Goal: Information Seeking & Learning: Learn about a topic

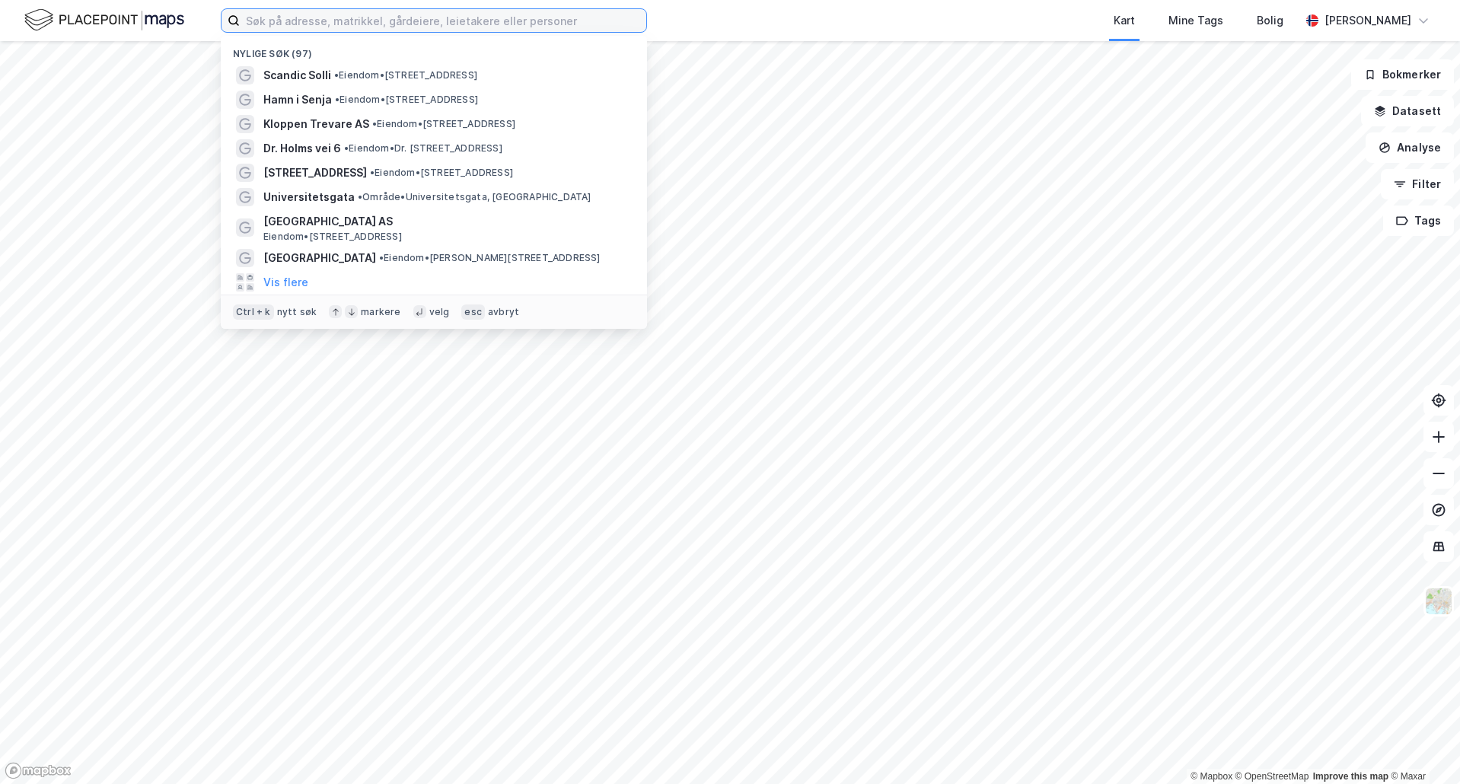
click at [279, 16] on input at bounding box center [443, 20] width 406 height 23
click at [1417, 179] on button "Filter" at bounding box center [1416, 184] width 73 height 30
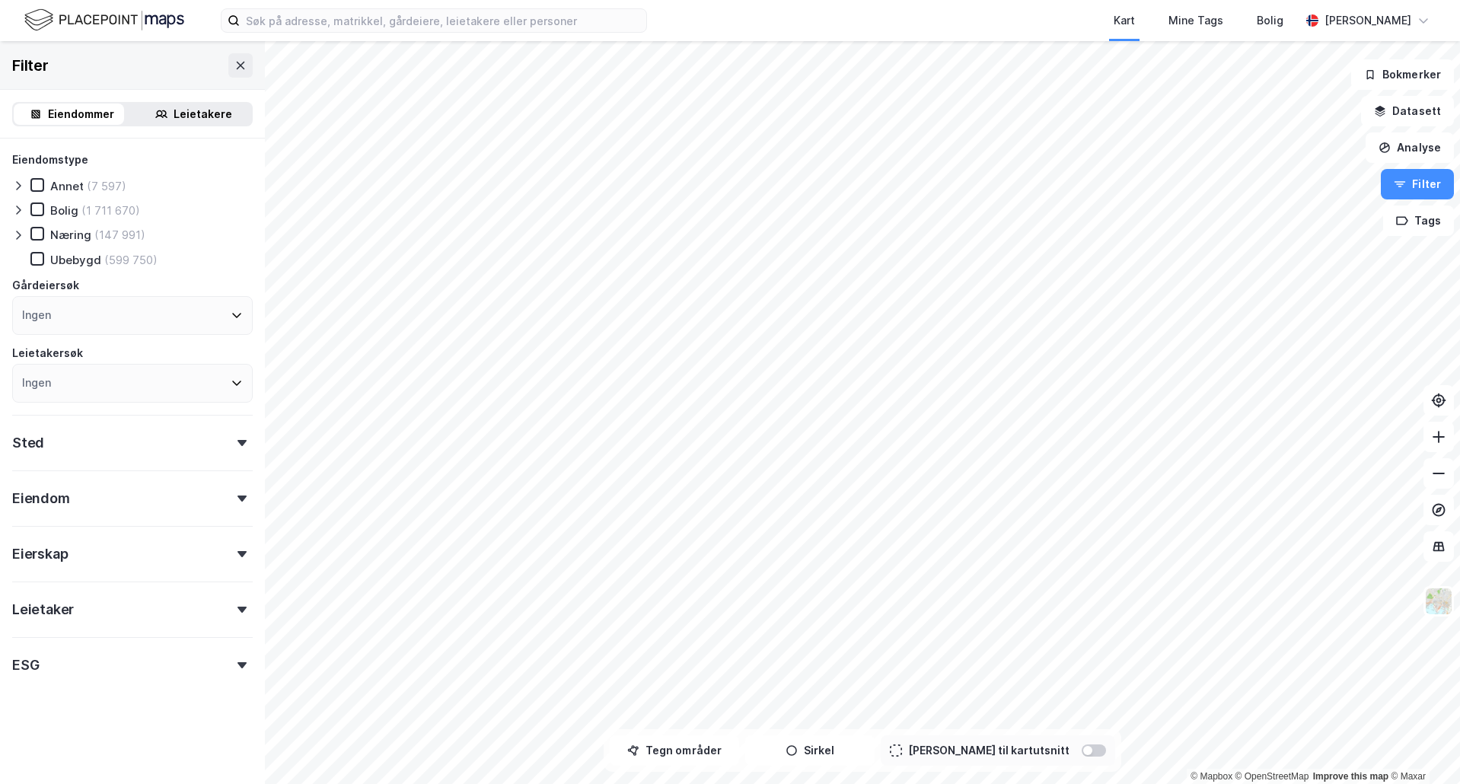
click at [19, 191] on icon at bounding box center [18, 186] width 12 height 12
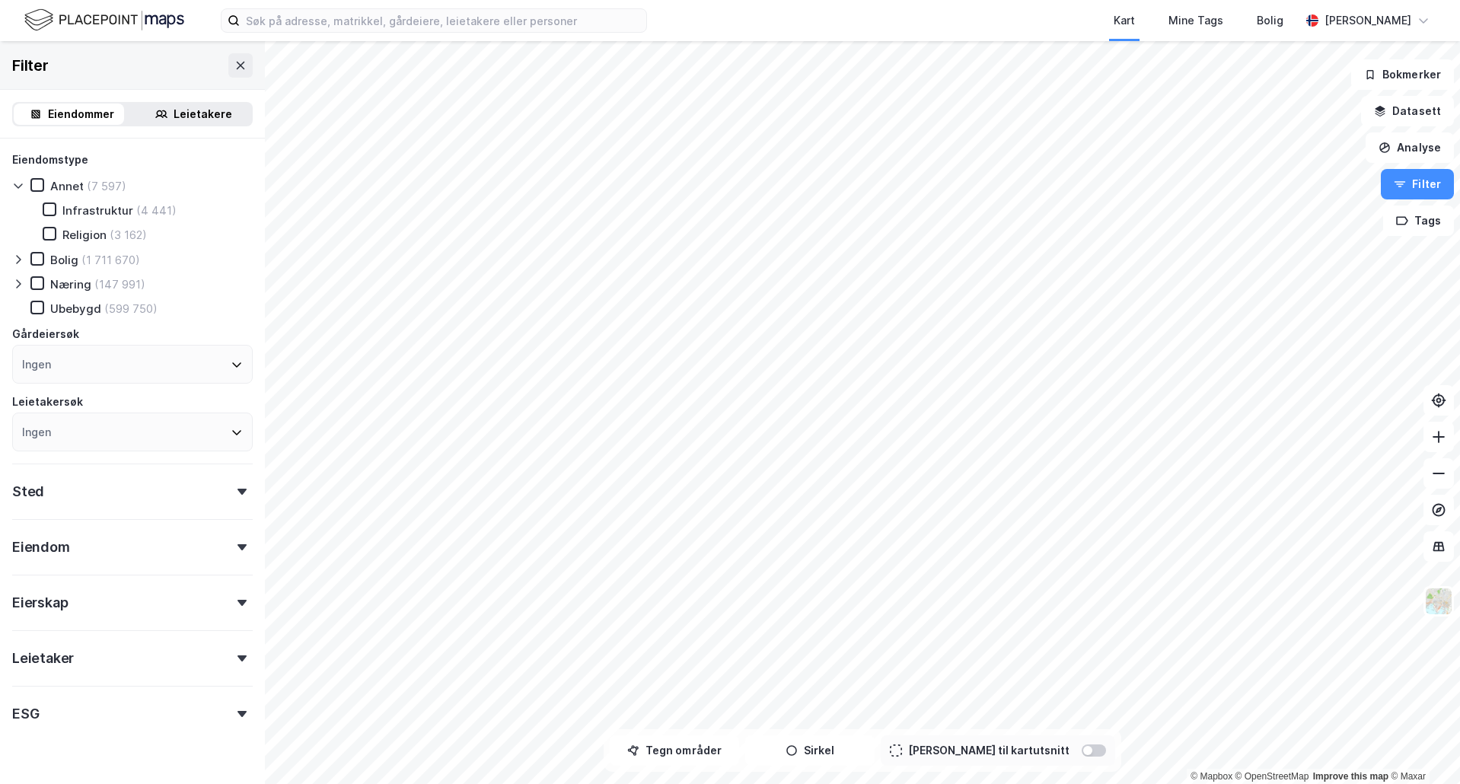
click at [19, 186] on icon at bounding box center [18, 186] width 12 height 12
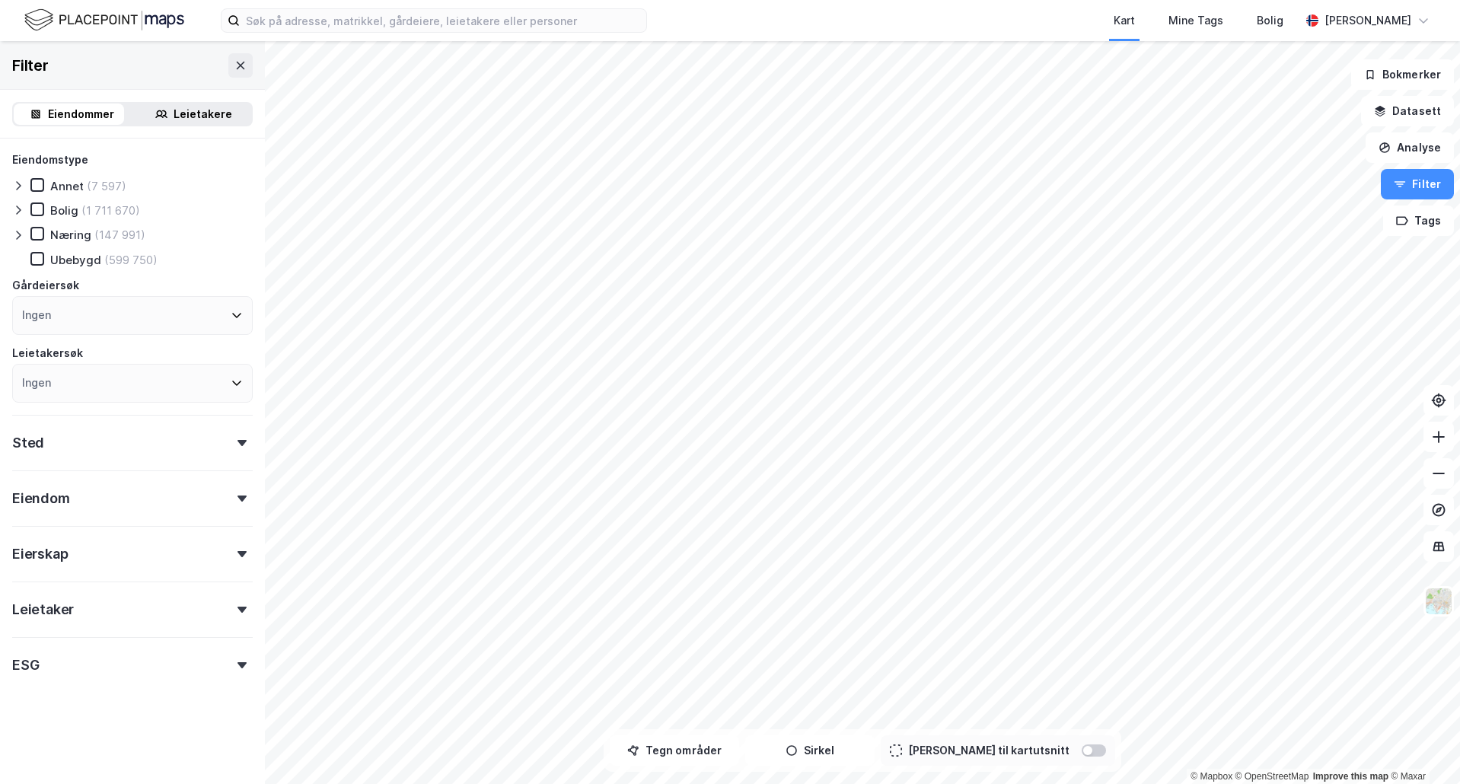
click at [19, 199] on div "Eiendomstype Annet (7 597) Bolig (1 711 670) [DEMOGRAPHIC_DATA] (147 991) Ubeby…" at bounding box center [132, 277] width 240 height 252
click at [19, 207] on icon at bounding box center [18, 210] width 12 height 12
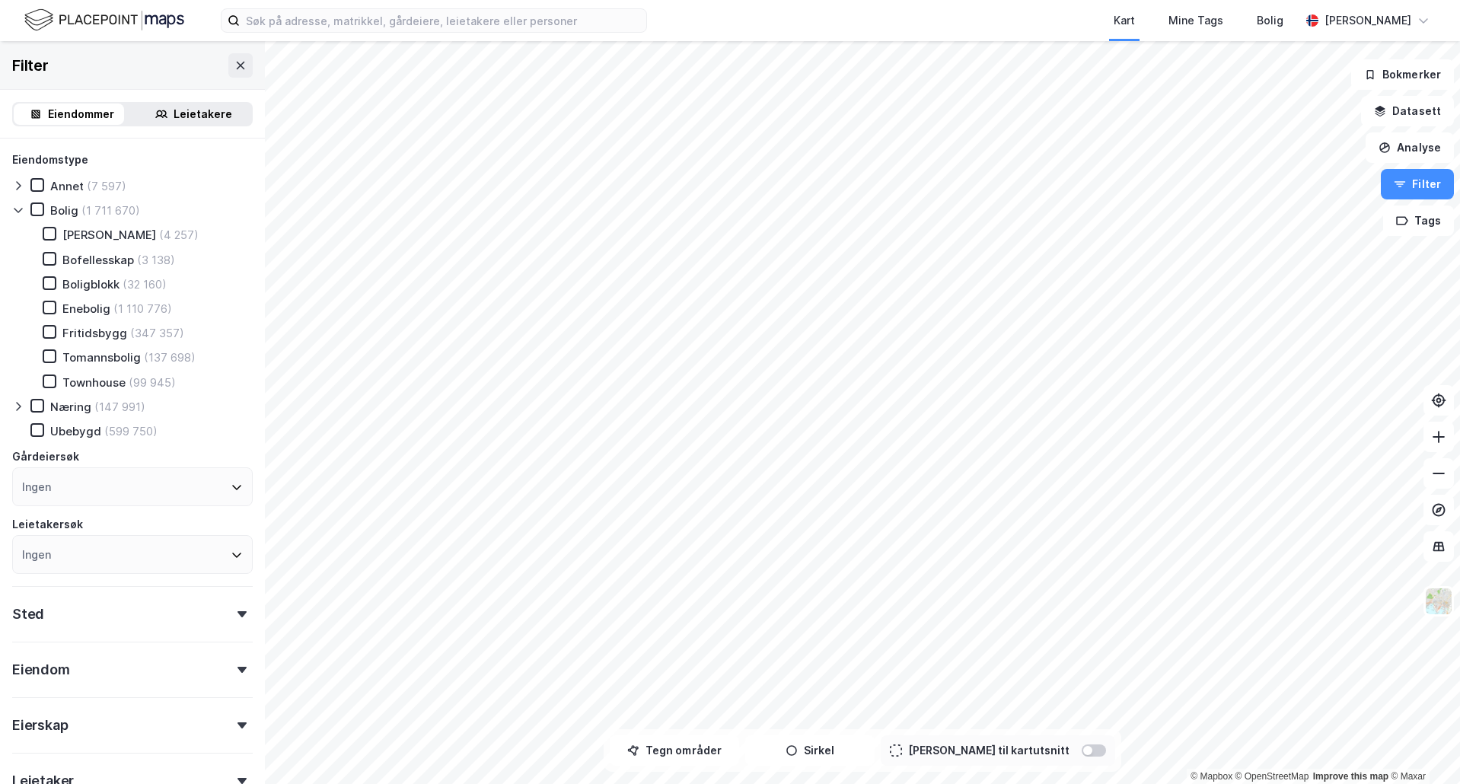
click at [19, 207] on icon at bounding box center [18, 210] width 12 height 12
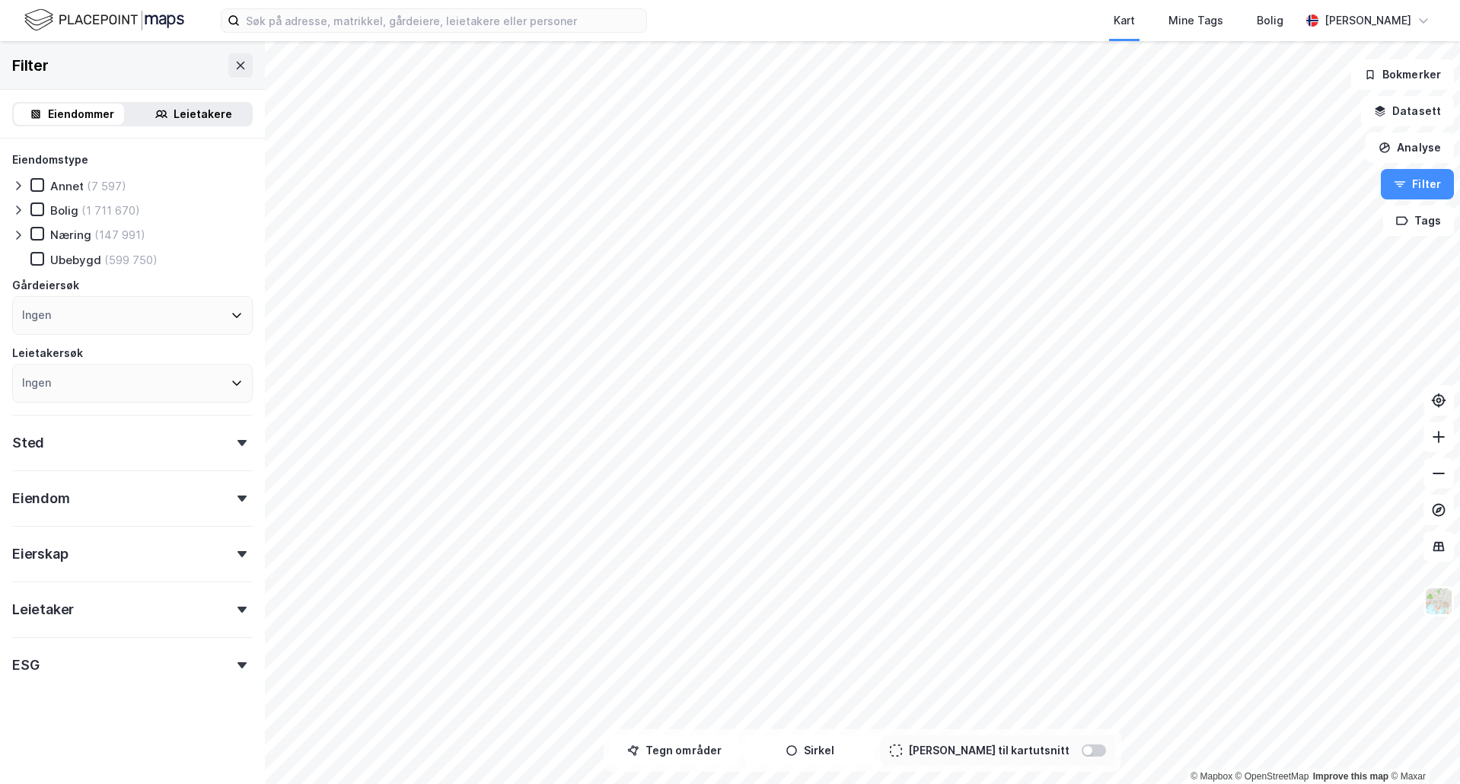
click at [21, 222] on div "Eiendomstype Annet (7 597) Bolig (1 711 670) [DEMOGRAPHIC_DATA] (147 991) Ubeby…" at bounding box center [132, 277] width 240 height 252
click at [21, 230] on icon at bounding box center [18, 235] width 12 height 12
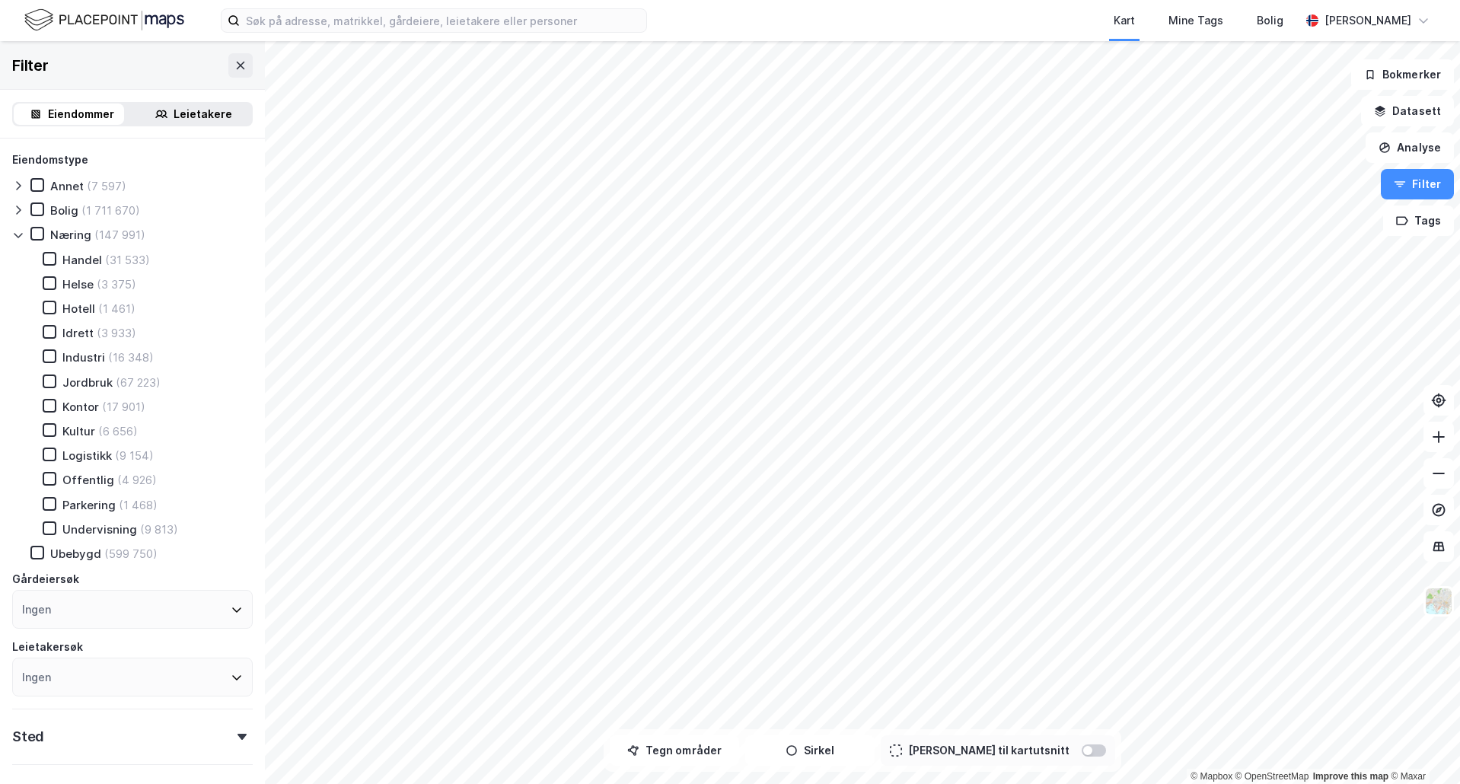
click at [107, 308] on div "(1 461)" at bounding box center [116, 308] width 37 height 14
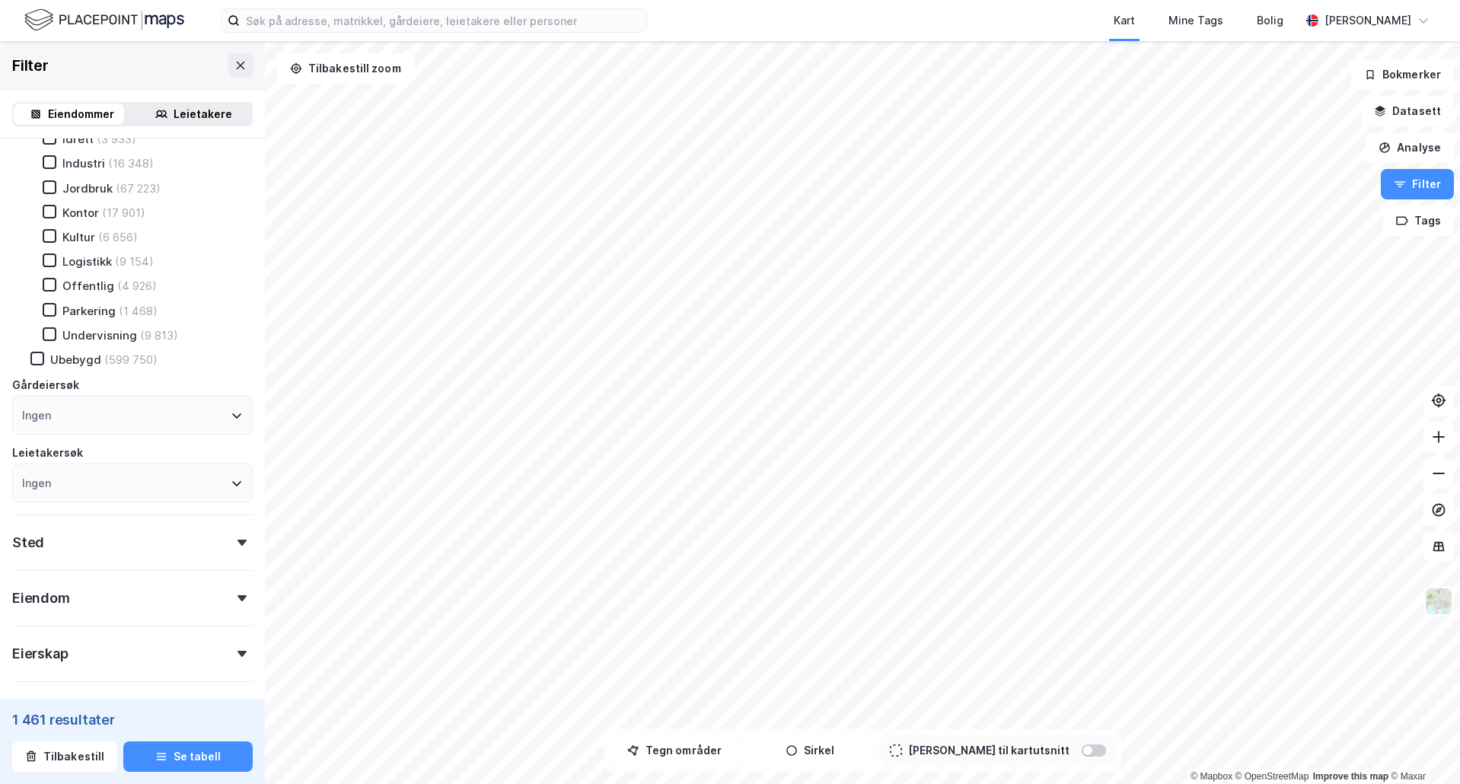
scroll to position [228, 0]
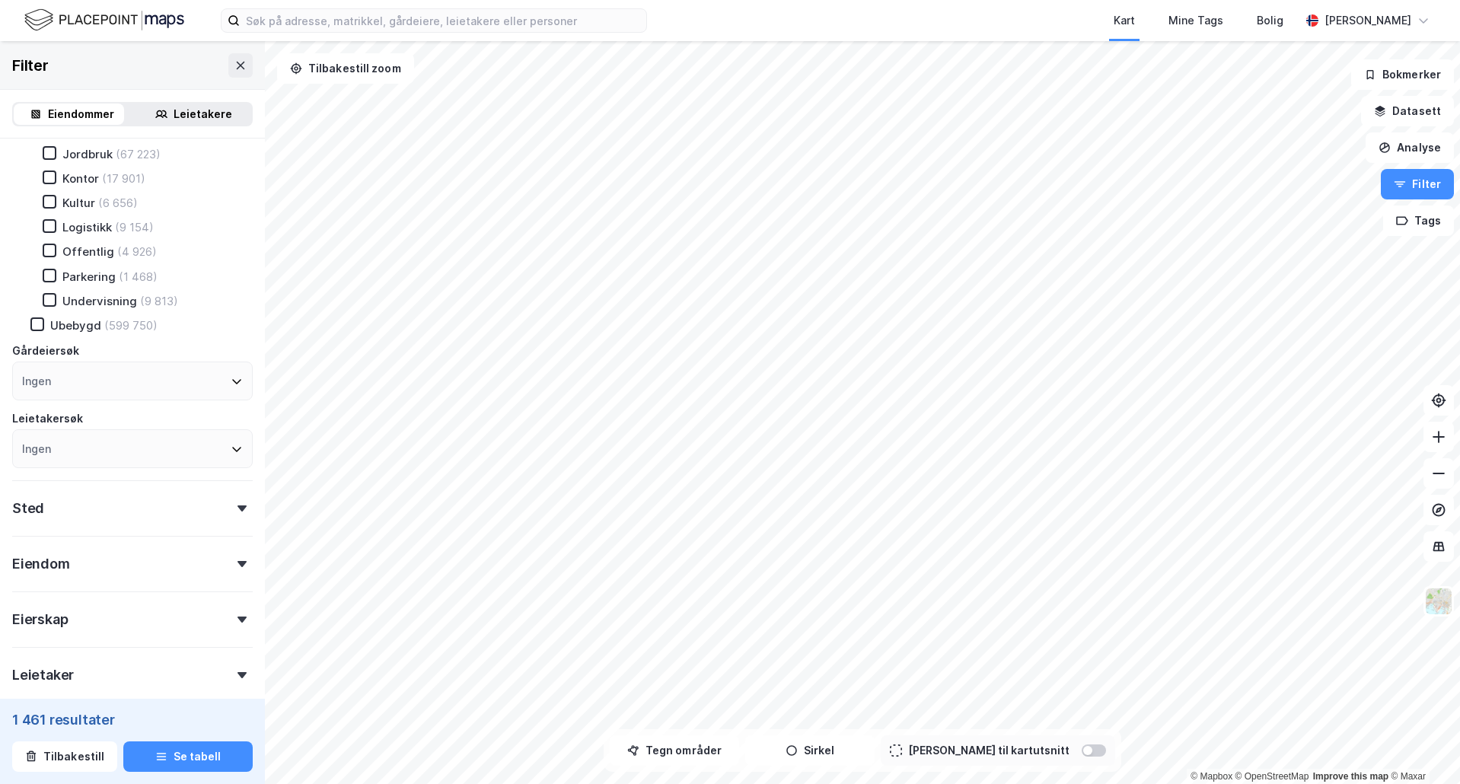
click at [127, 505] on div "Sted" at bounding box center [132, 501] width 240 height 43
click at [153, 561] on div "Eiendom" at bounding box center [132, 557] width 240 height 43
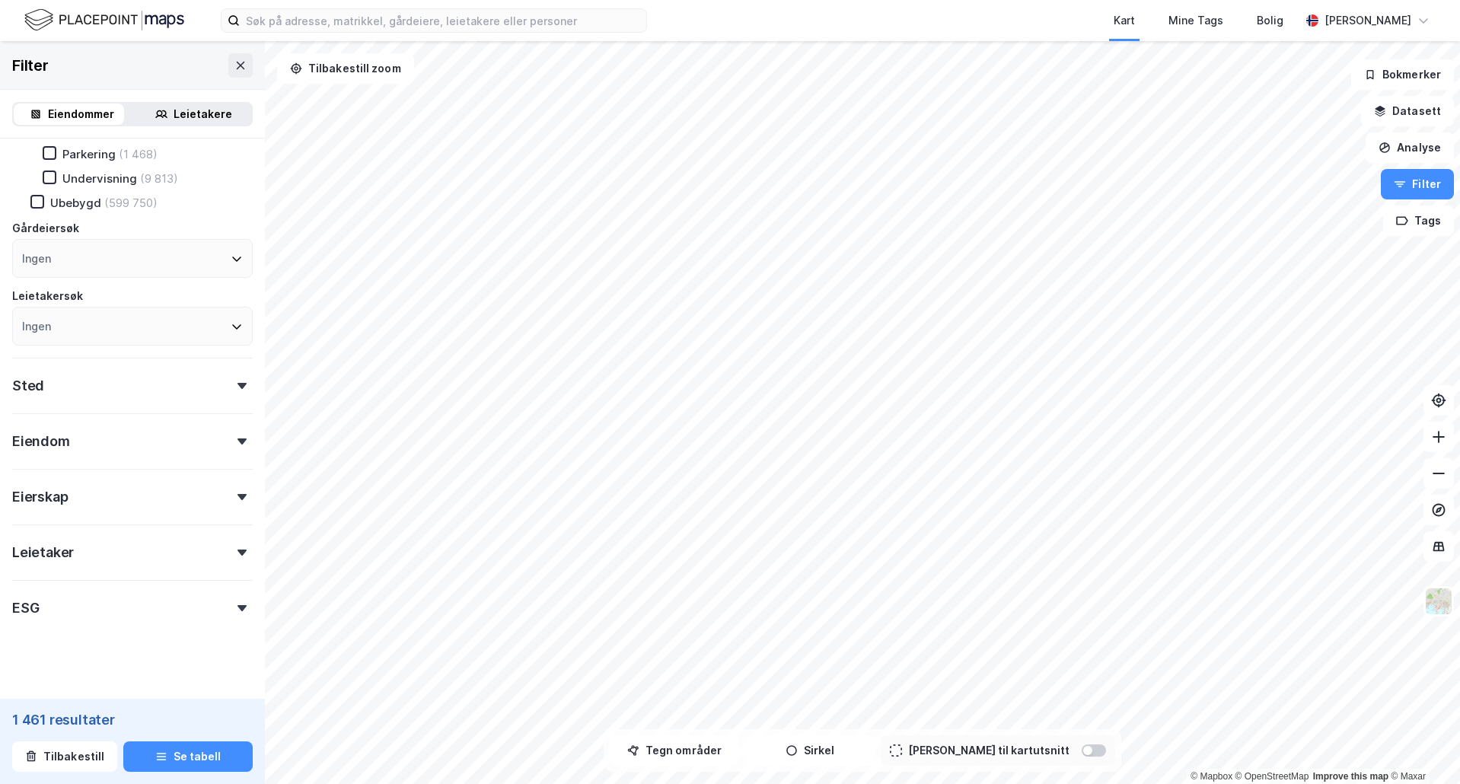
scroll to position [364, 0]
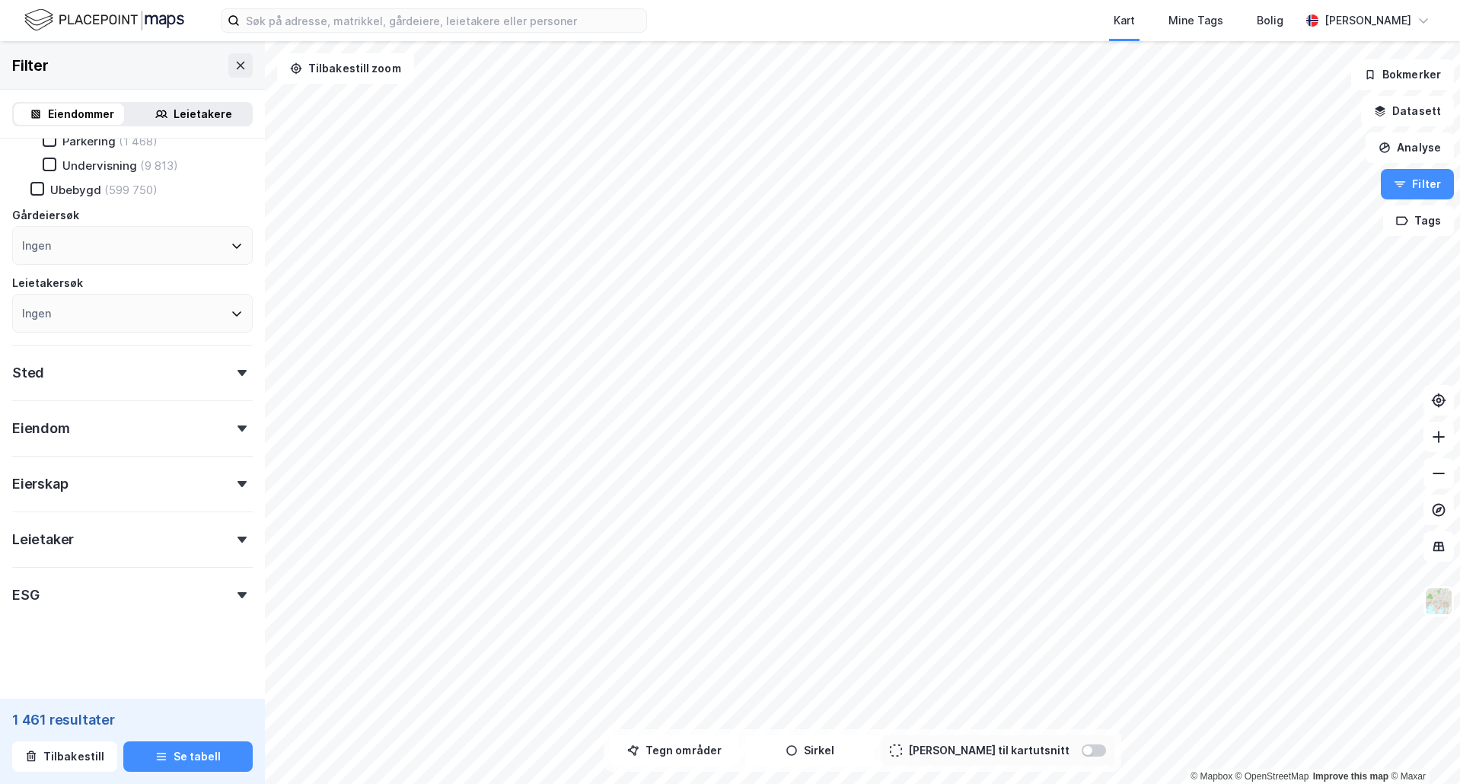
click at [155, 580] on div "ESG" at bounding box center [132, 588] width 240 height 43
click at [140, 540] on div "Leietaker" at bounding box center [132, 532] width 240 height 43
click at [130, 549] on div "Leietaker" at bounding box center [132, 532] width 240 height 43
click at [118, 474] on div "Eierskap" at bounding box center [132, 477] width 240 height 43
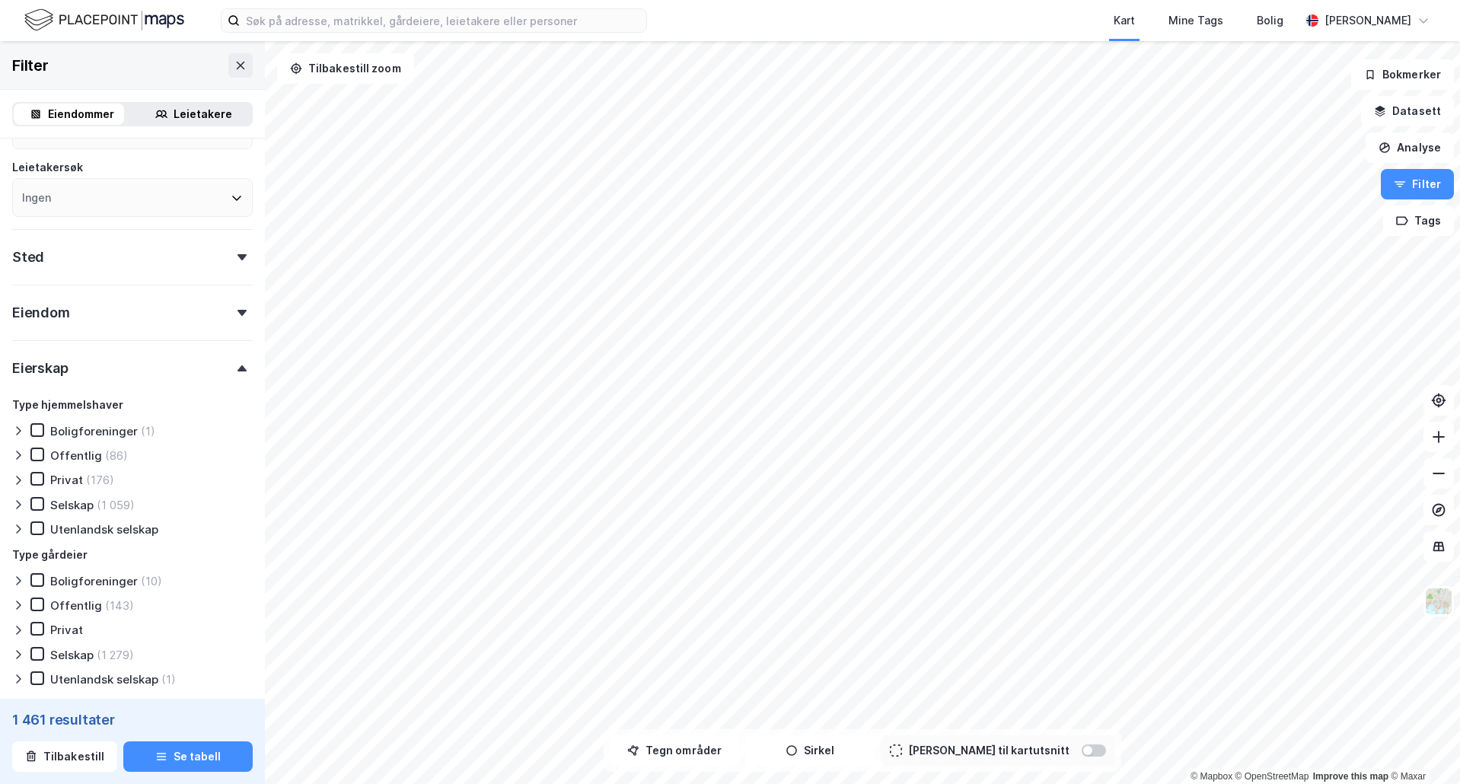
scroll to position [516, 0]
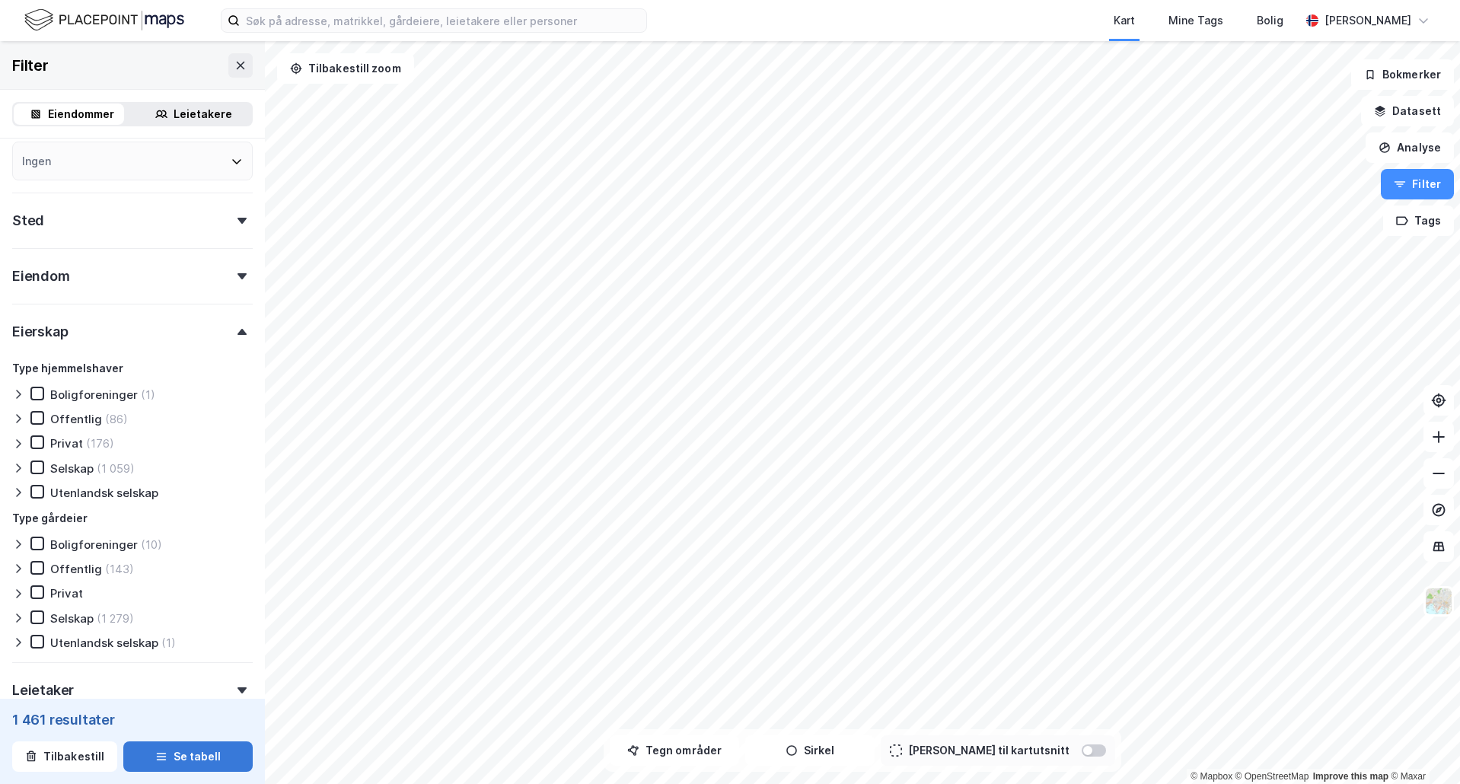
click at [149, 745] on button "Se tabell" at bounding box center [187, 756] width 129 height 30
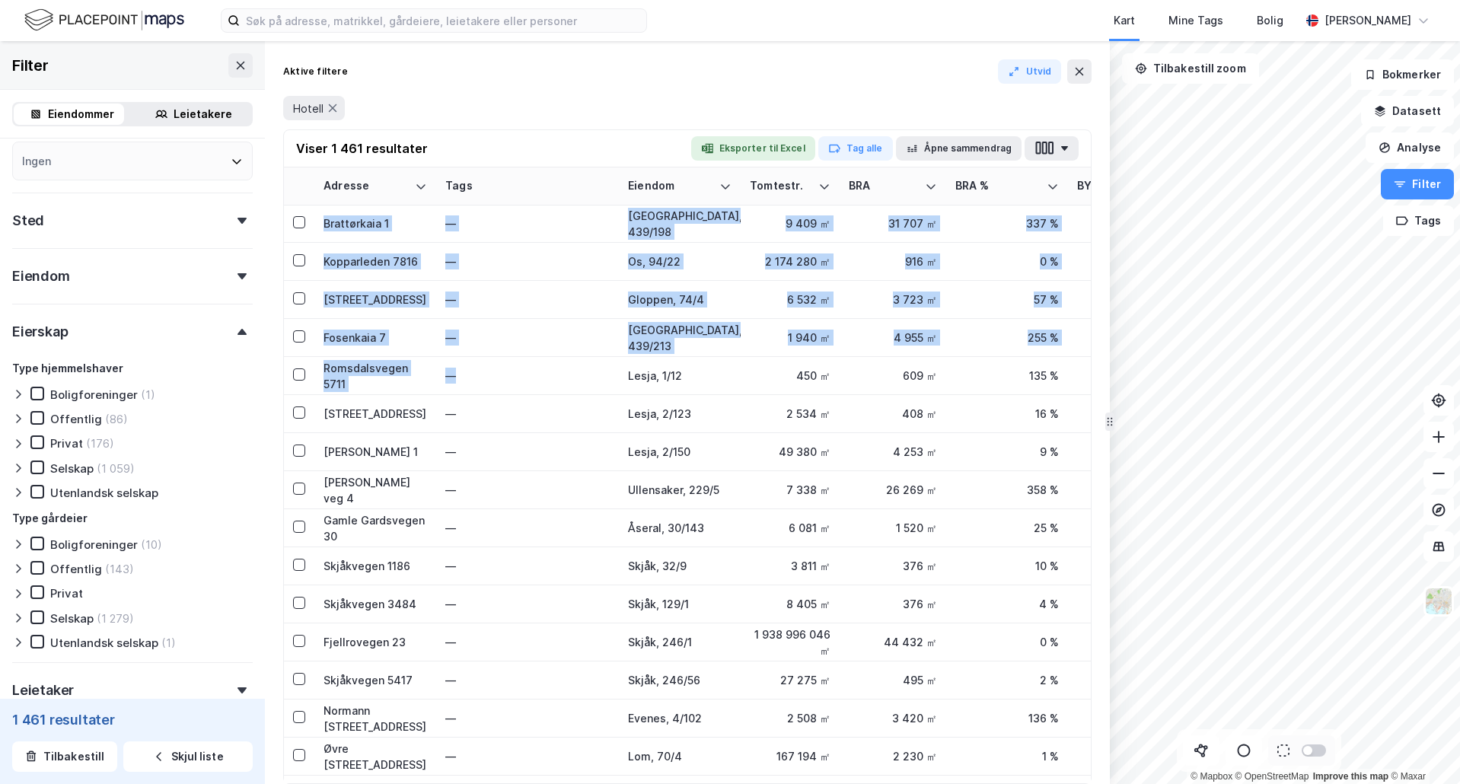
drag, startPoint x: 466, startPoint y: 771, endPoint x: 520, endPoint y: 774, distance: 54.1
click at [520, 774] on div "Adresse Tags Eiendom Tomtestr. BRA BRA % BYA BYA % Leietakere Ansatte Eiendomst…" at bounding box center [687, 475] width 807 height 616
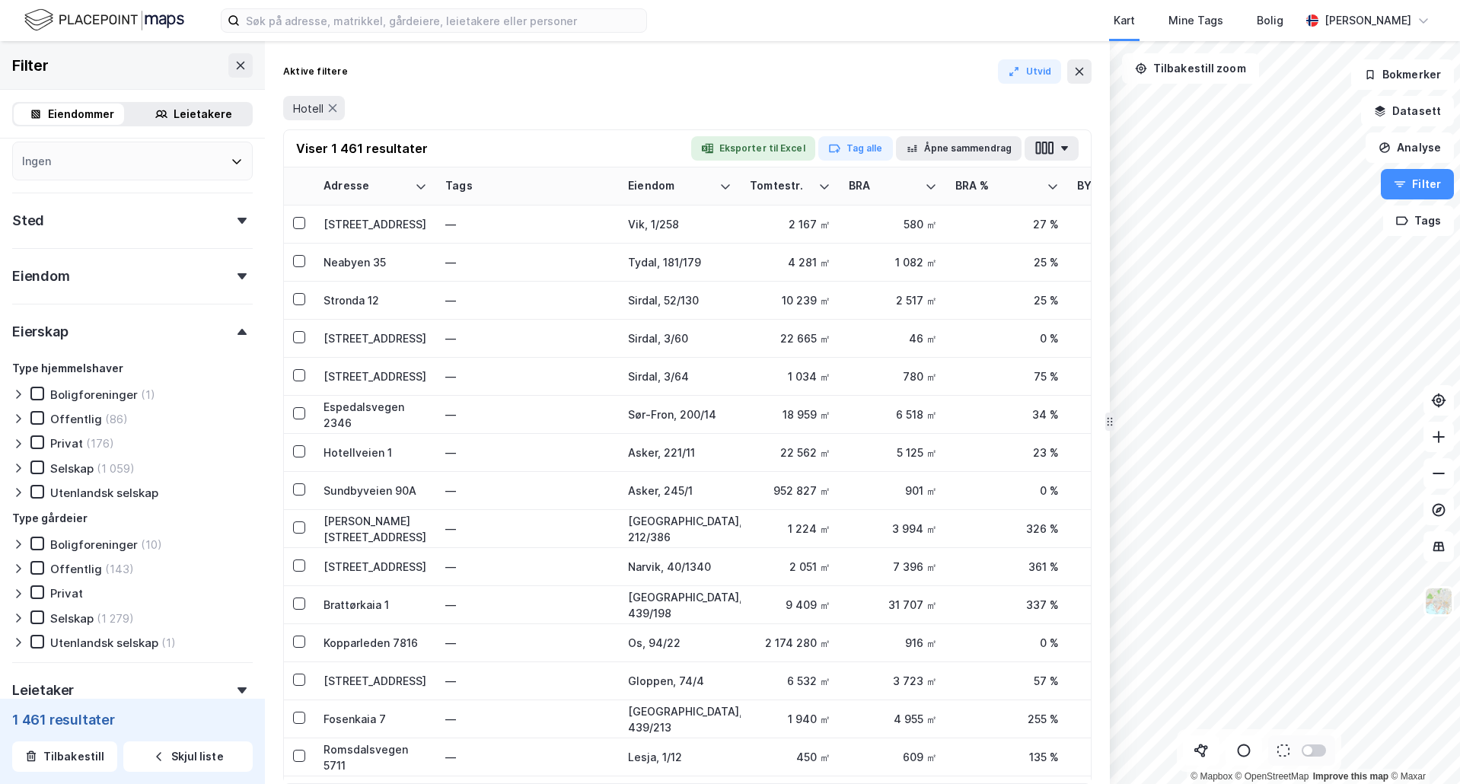
click at [540, 86] on div "Aktive filtere Utvid Hotell" at bounding box center [687, 94] width 808 height 70
click at [914, 147] on icon "button" at bounding box center [912, 148] width 12 height 12
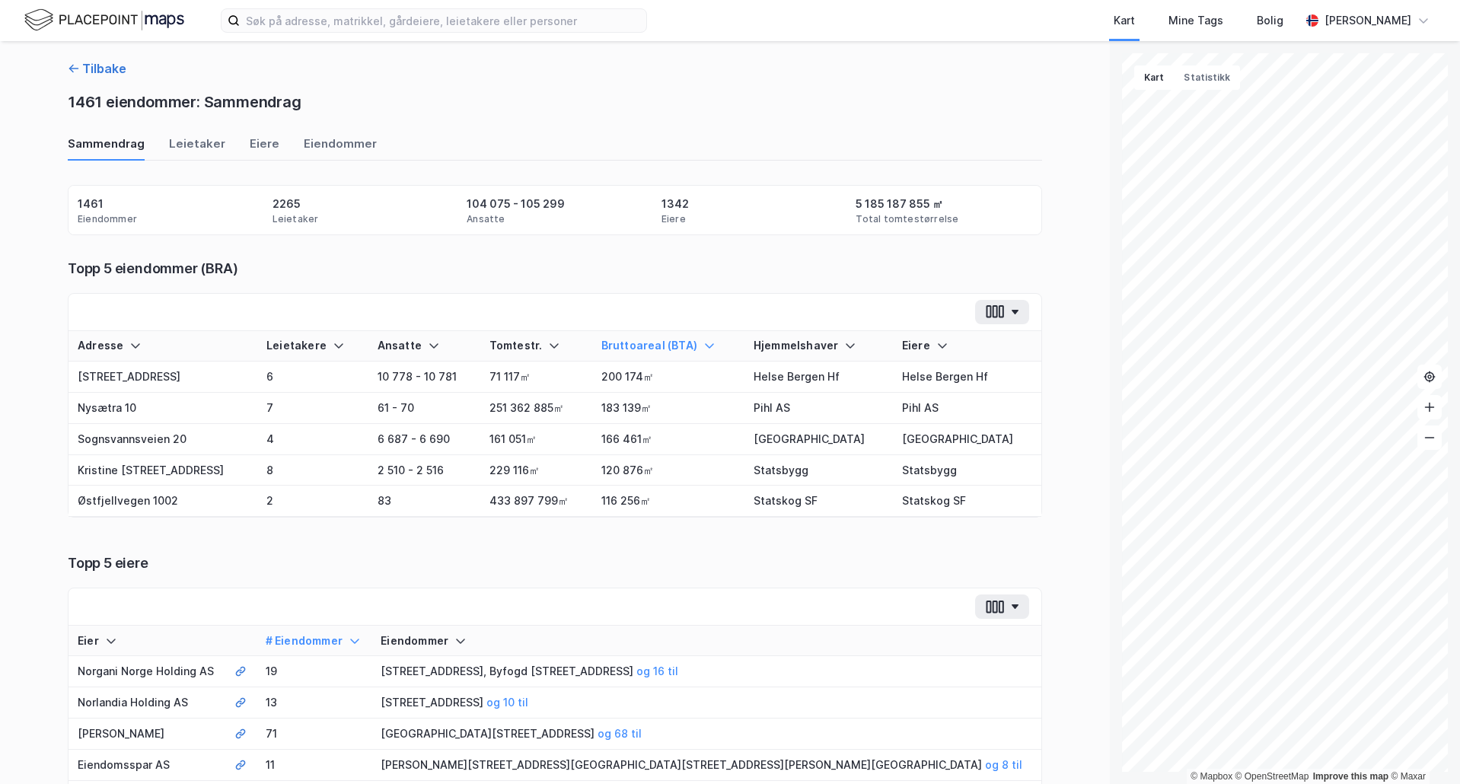
click at [84, 73] on button "Tilbake" at bounding box center [97, 68] width 59 height 18
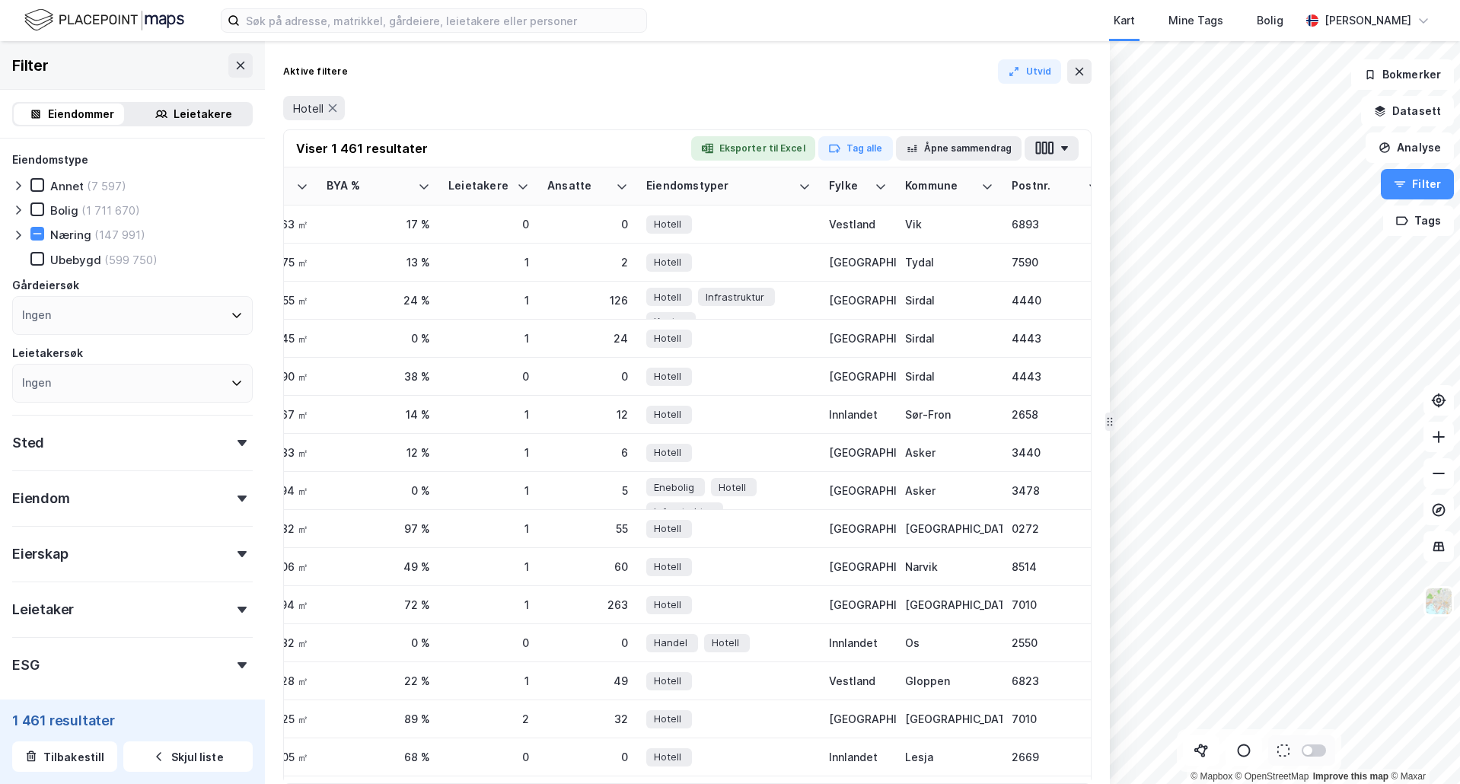
scroll to position [0, 860]
click at [805, 185] on icon at bounding box center [801, 186] width 9 height 5
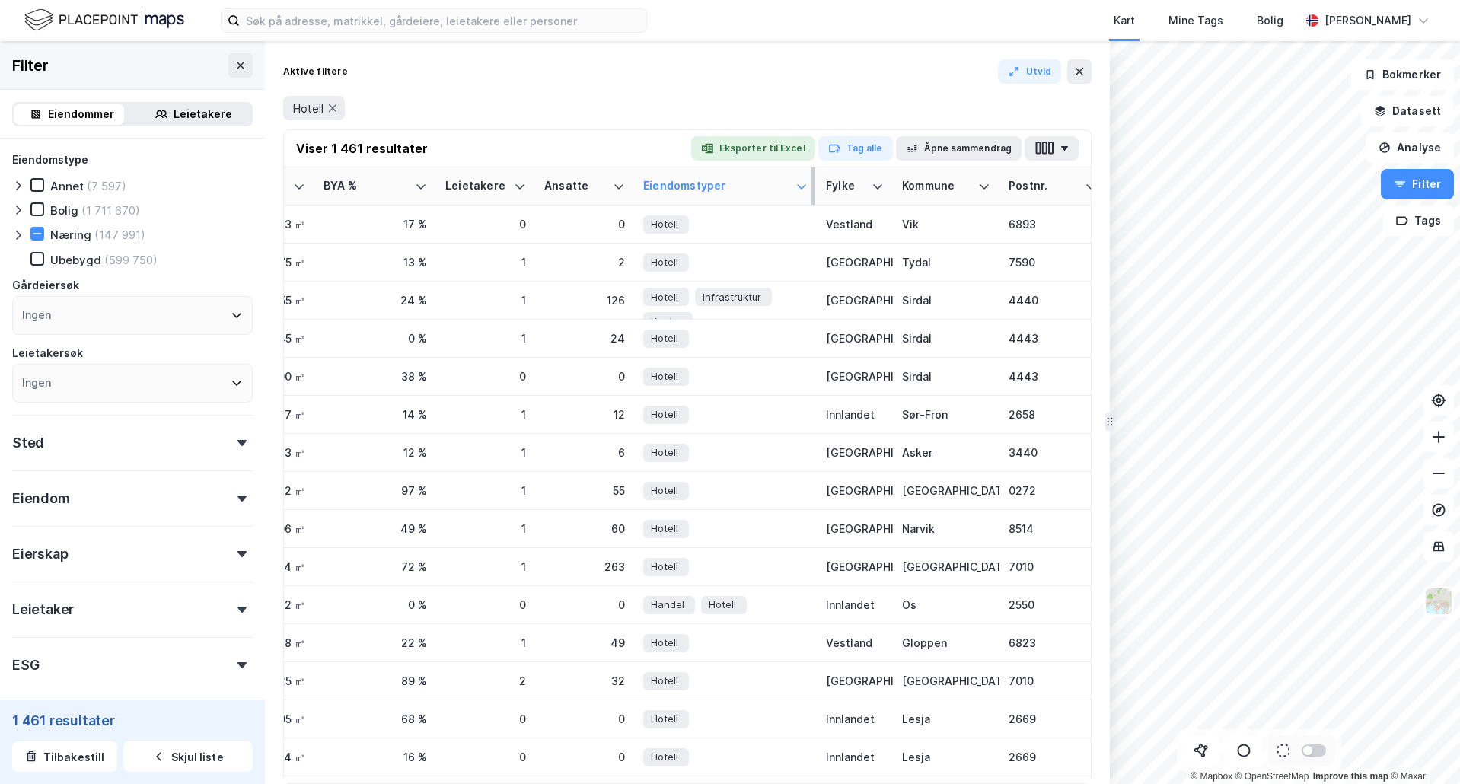
click at [786, 183] on div "Eiendomstyper" at bounding box center [716, 186] width 146 height 14
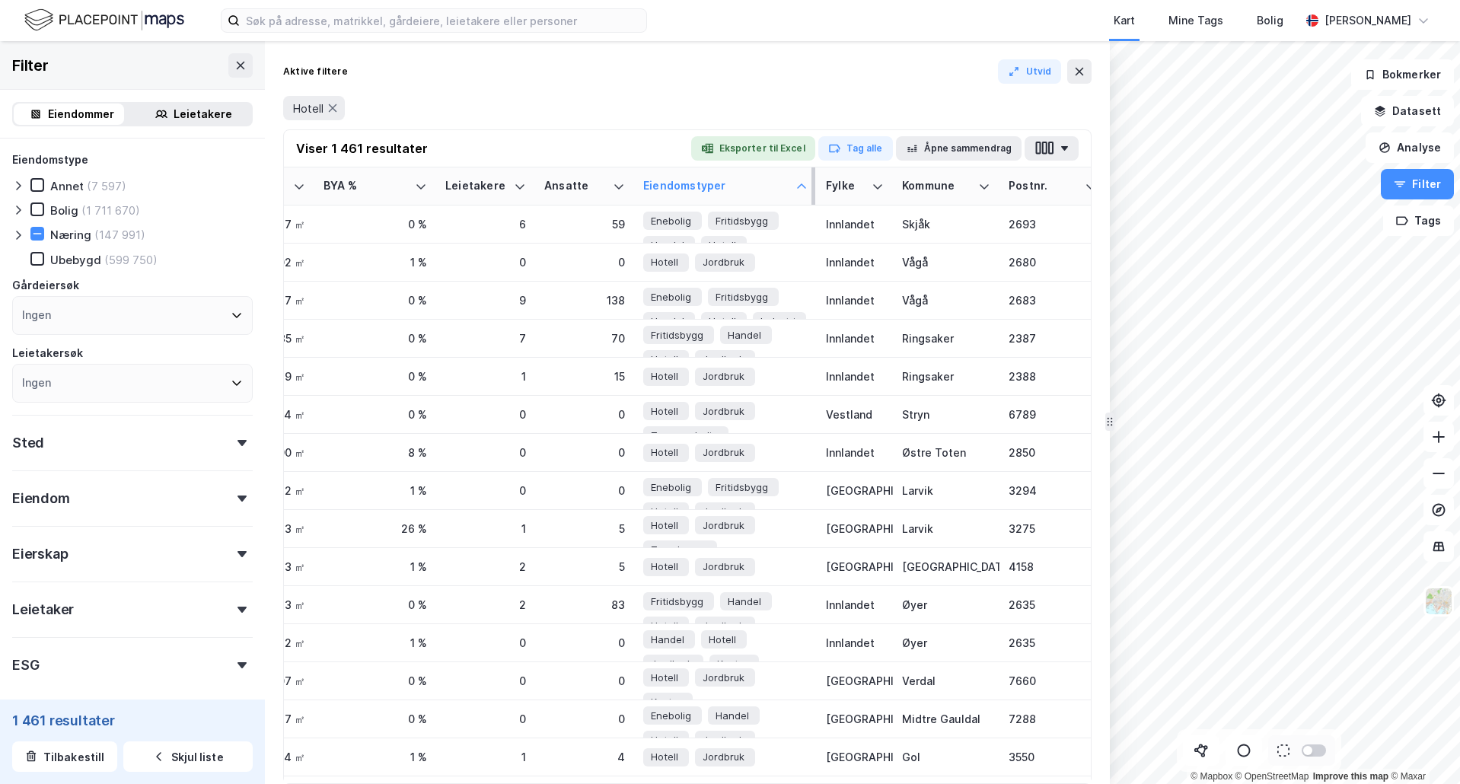
click at [754, 187] on div "Eiendomstyper" at bounding box center [716, 186] width 146 height 14
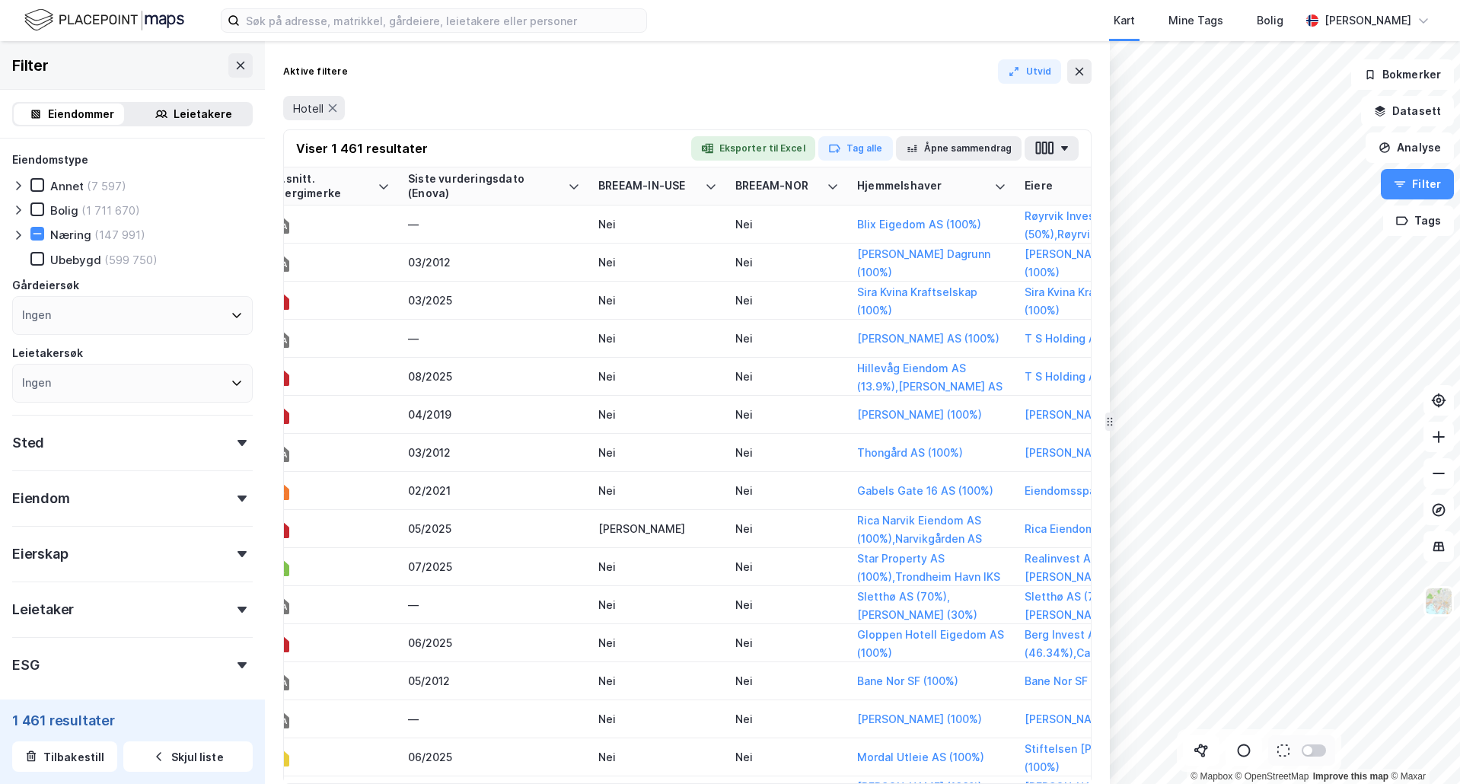
scroll to position [0, 2454]
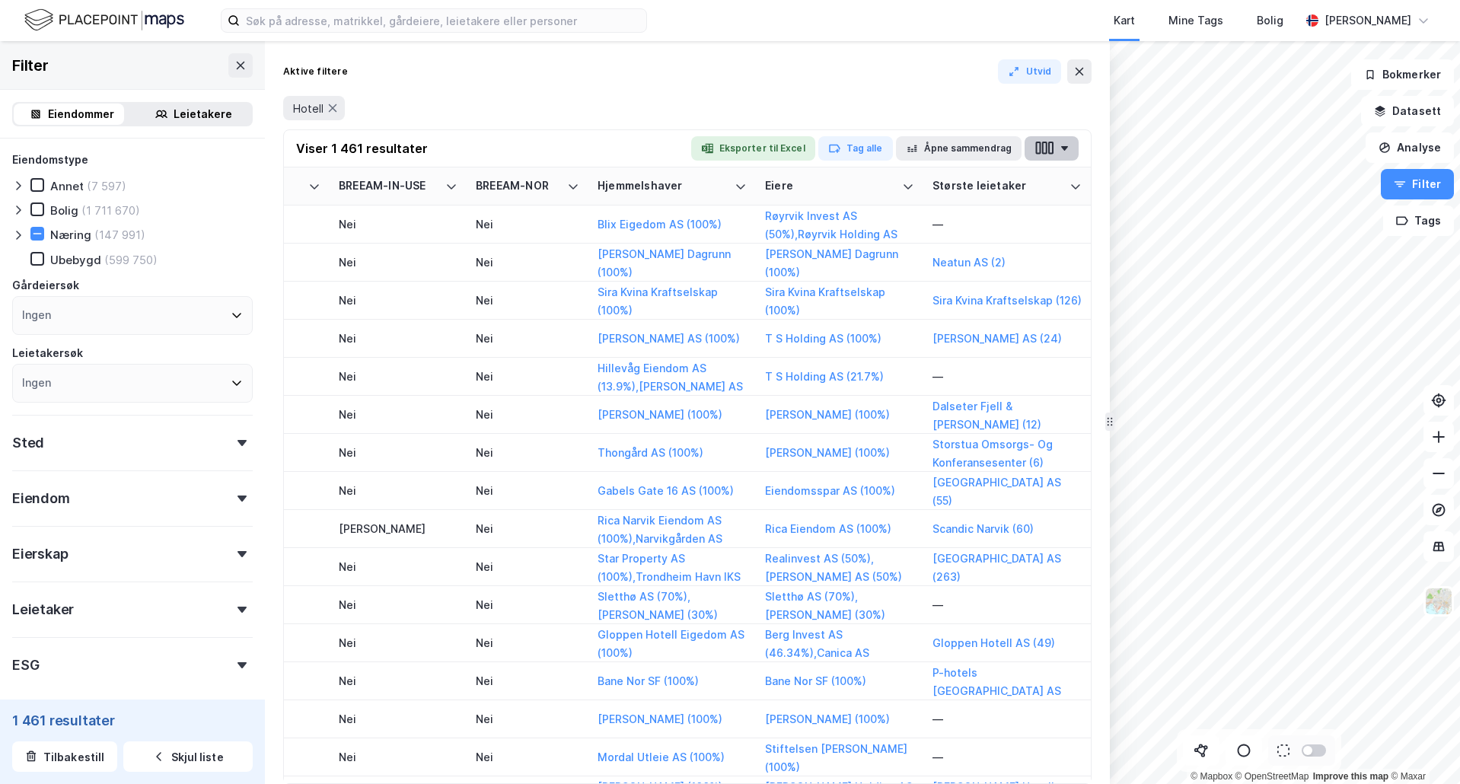
click at [1041, 148] on icon "button" at bounding box center [1044, 148] width 20 height 16
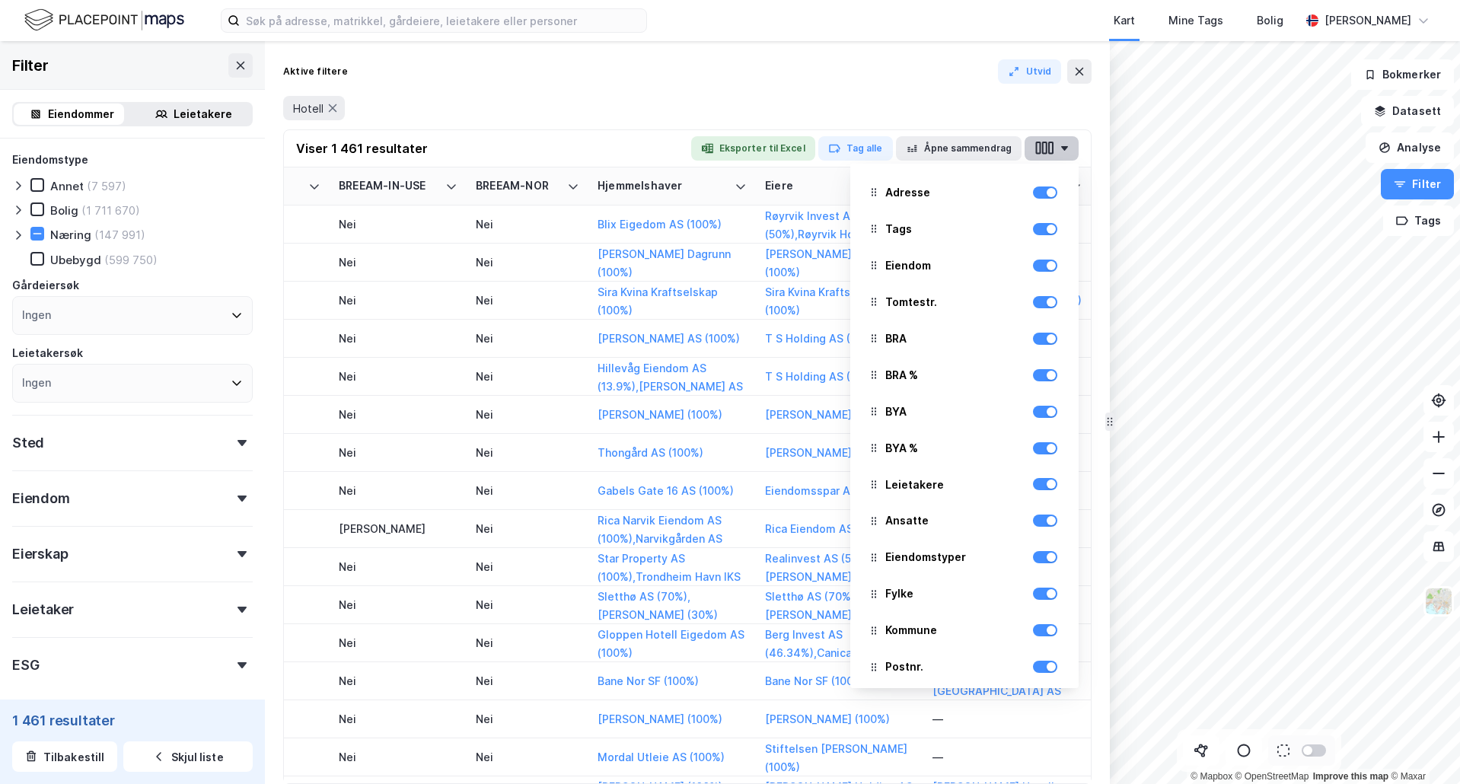
click at [1058, 148] on button "button" at bounding box center [1051, 148] width 54 height 24
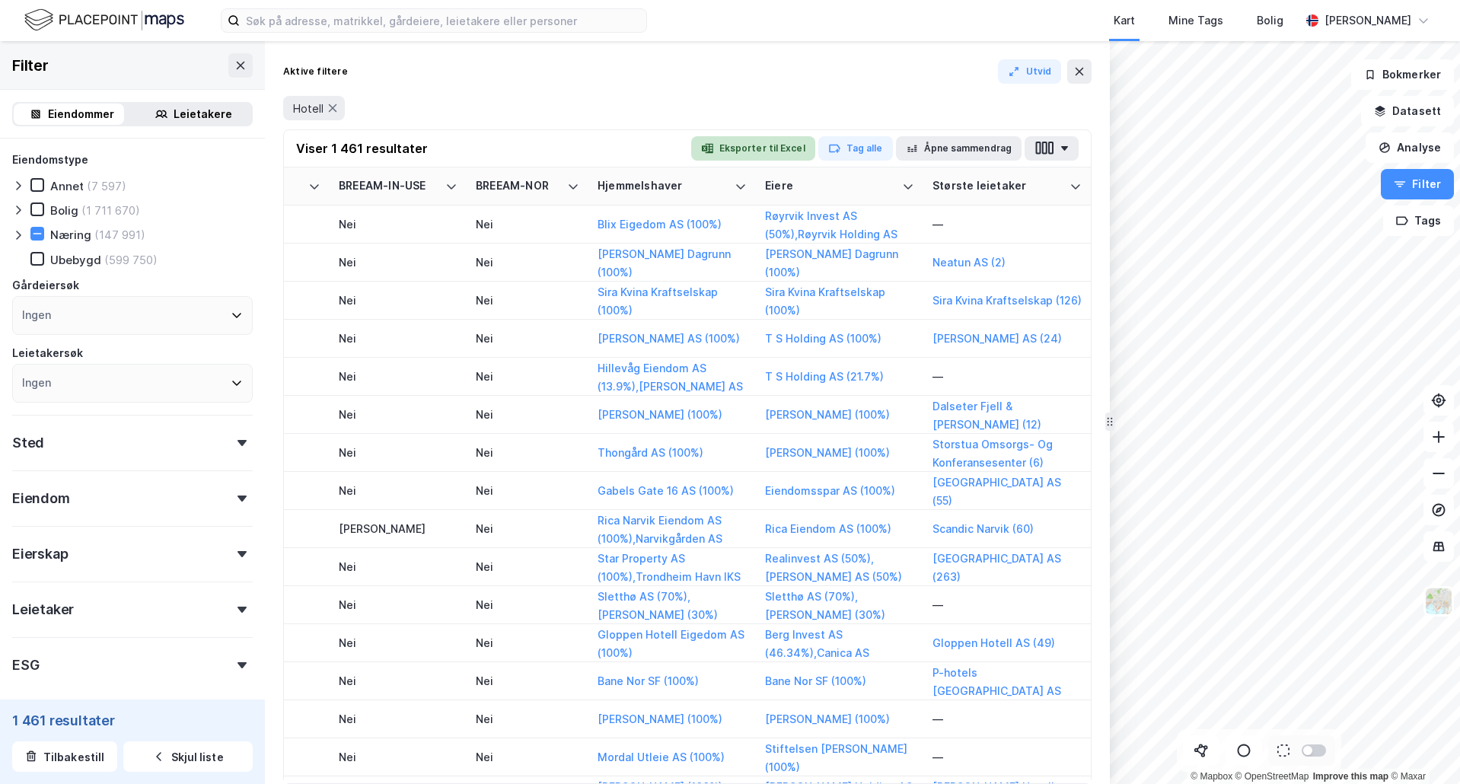
click at [740, 144] on button "Eksporter til Excel" at bounding box center [753, 148] width 124 height 24
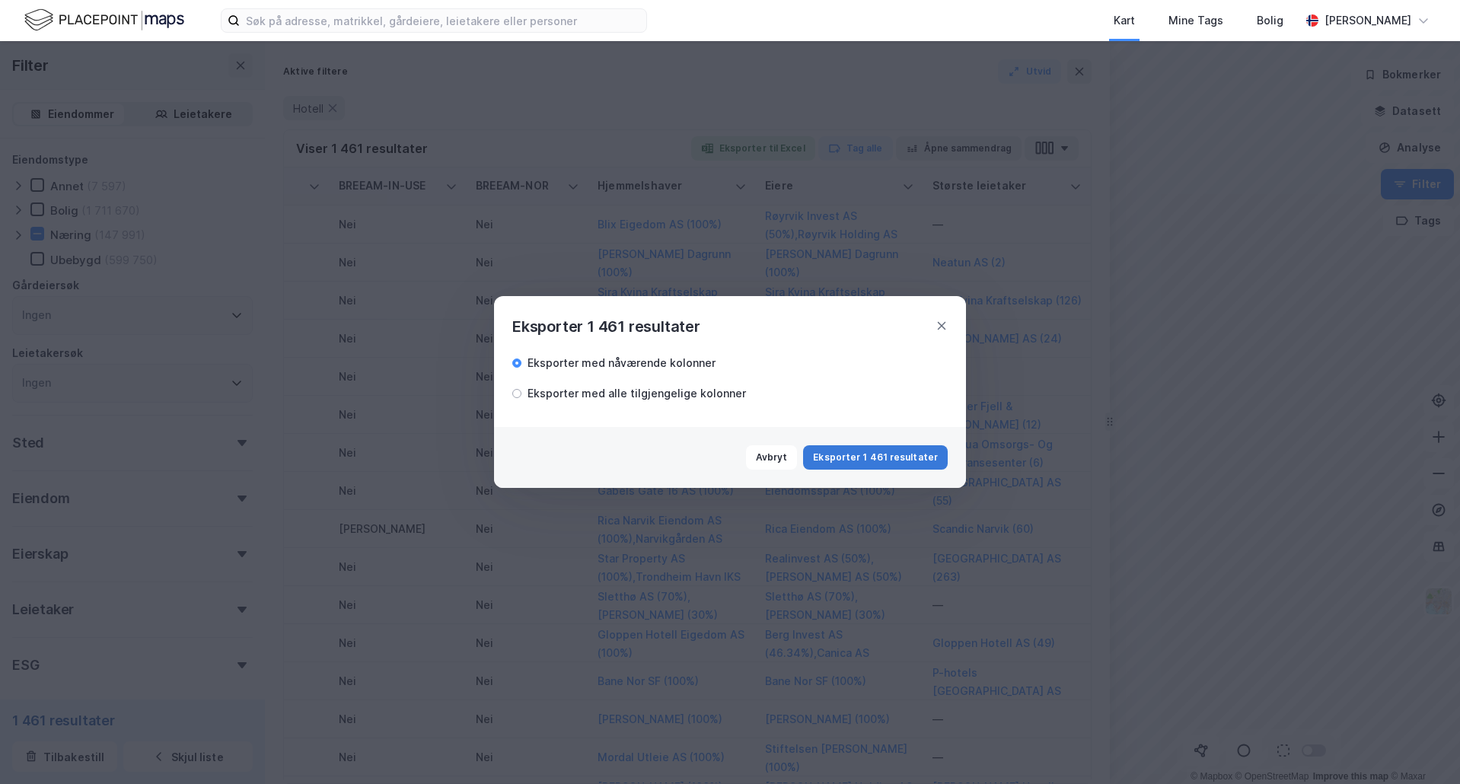
click at [869, 462] on button "Eksporter 1 461 resultater" at bounding box center [875, 457] width 145 height 24
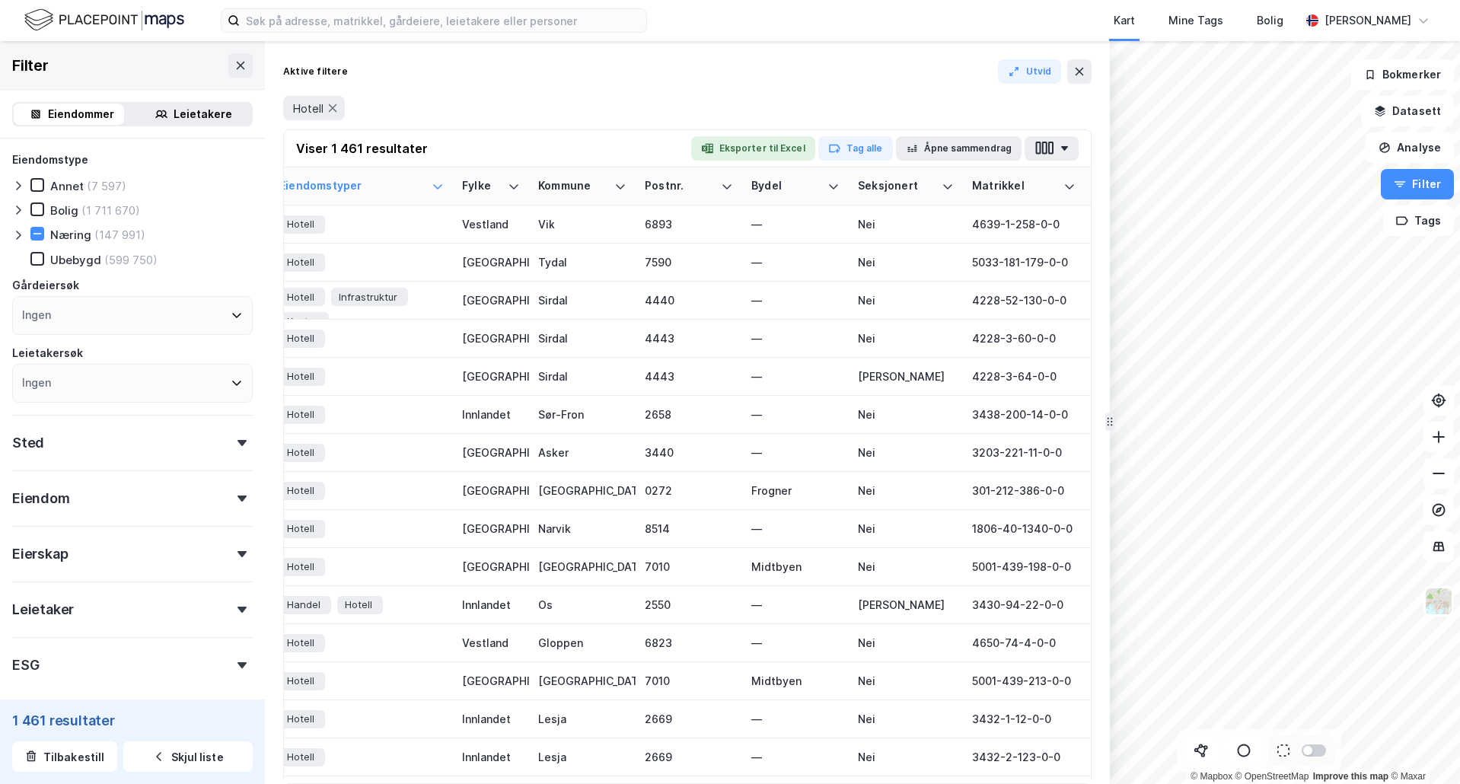
scroll to position [0, 1266]
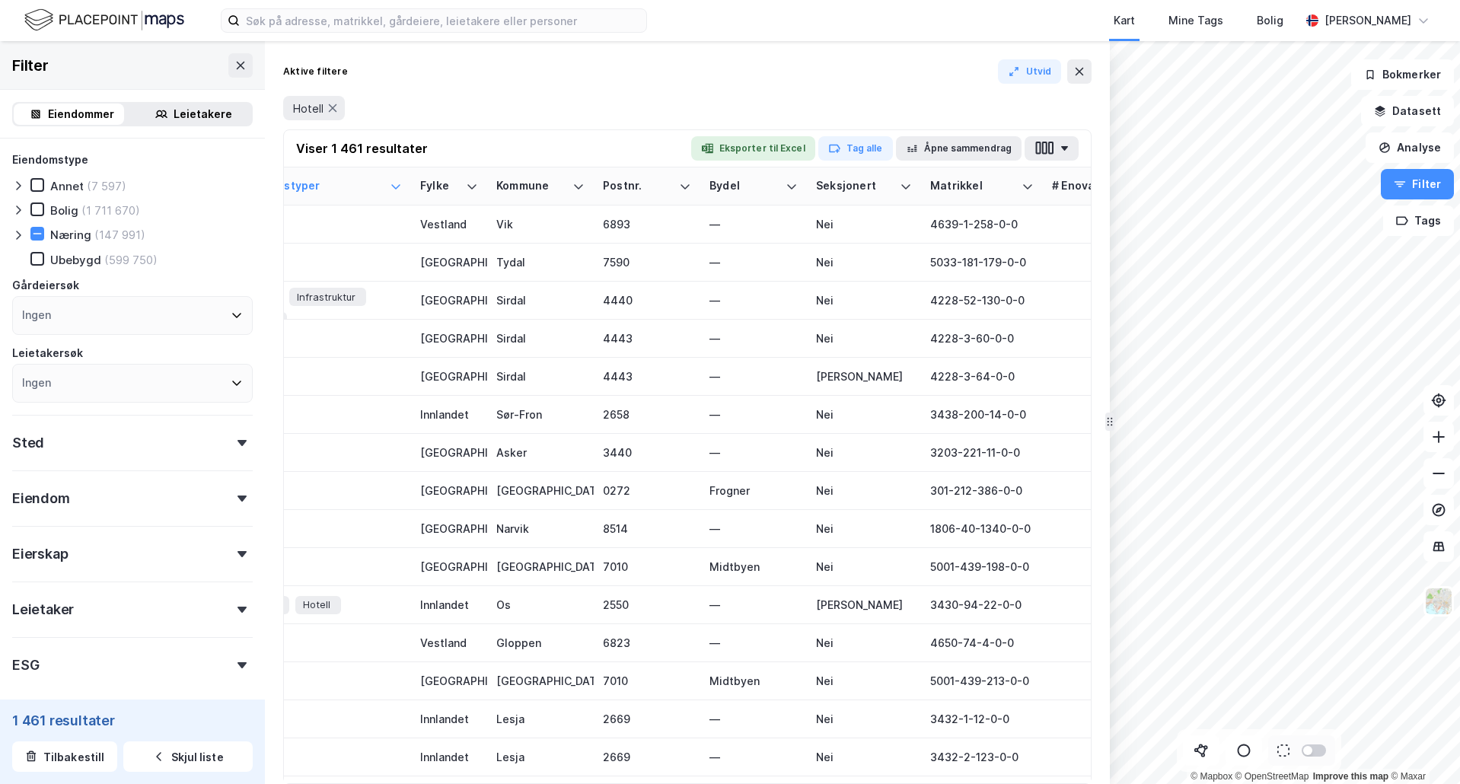
click at [20, 231] on icon at bounding box center [18, 235] width 12 height 12
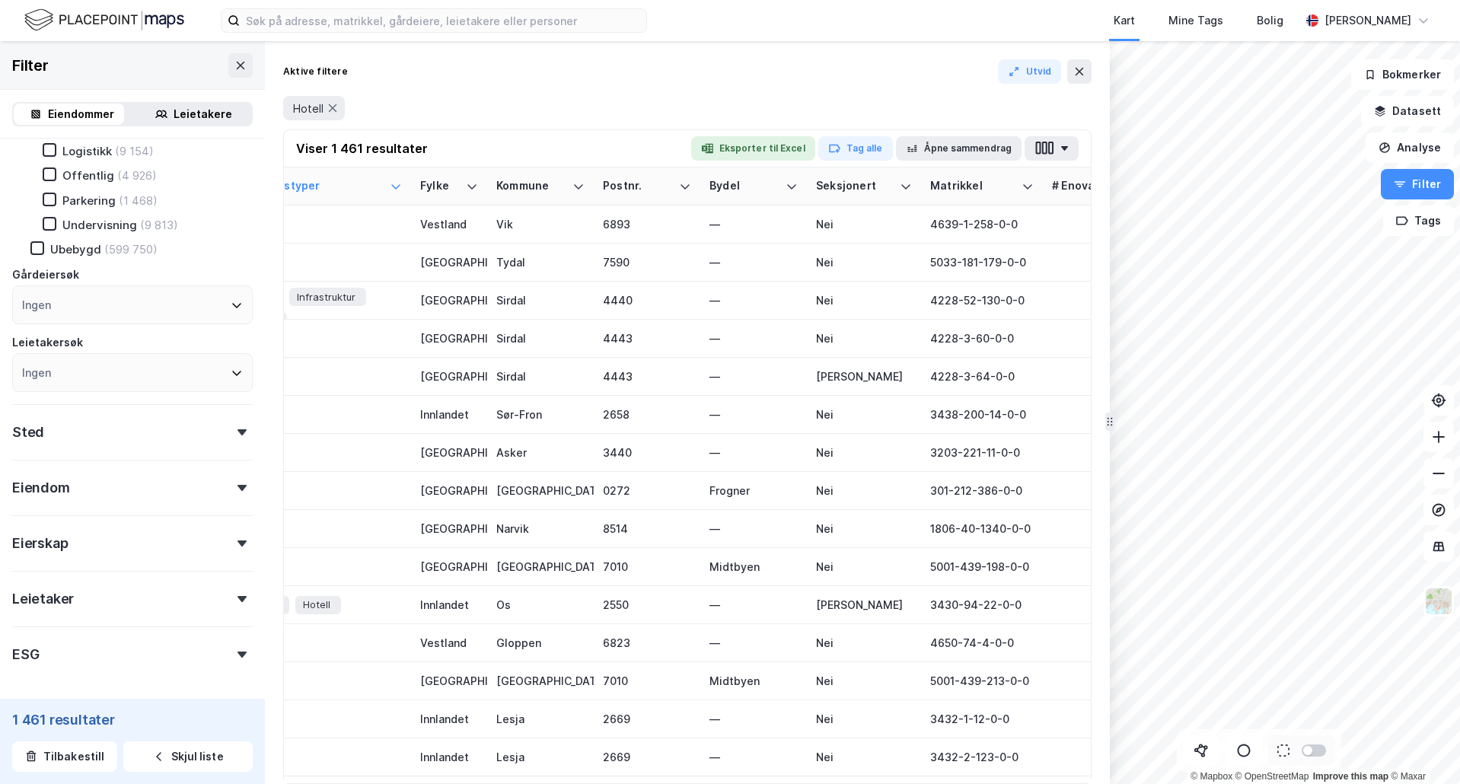
click at [129, 481] on div "Eiendom" at bounding box center [132, 481] width 240 height 43
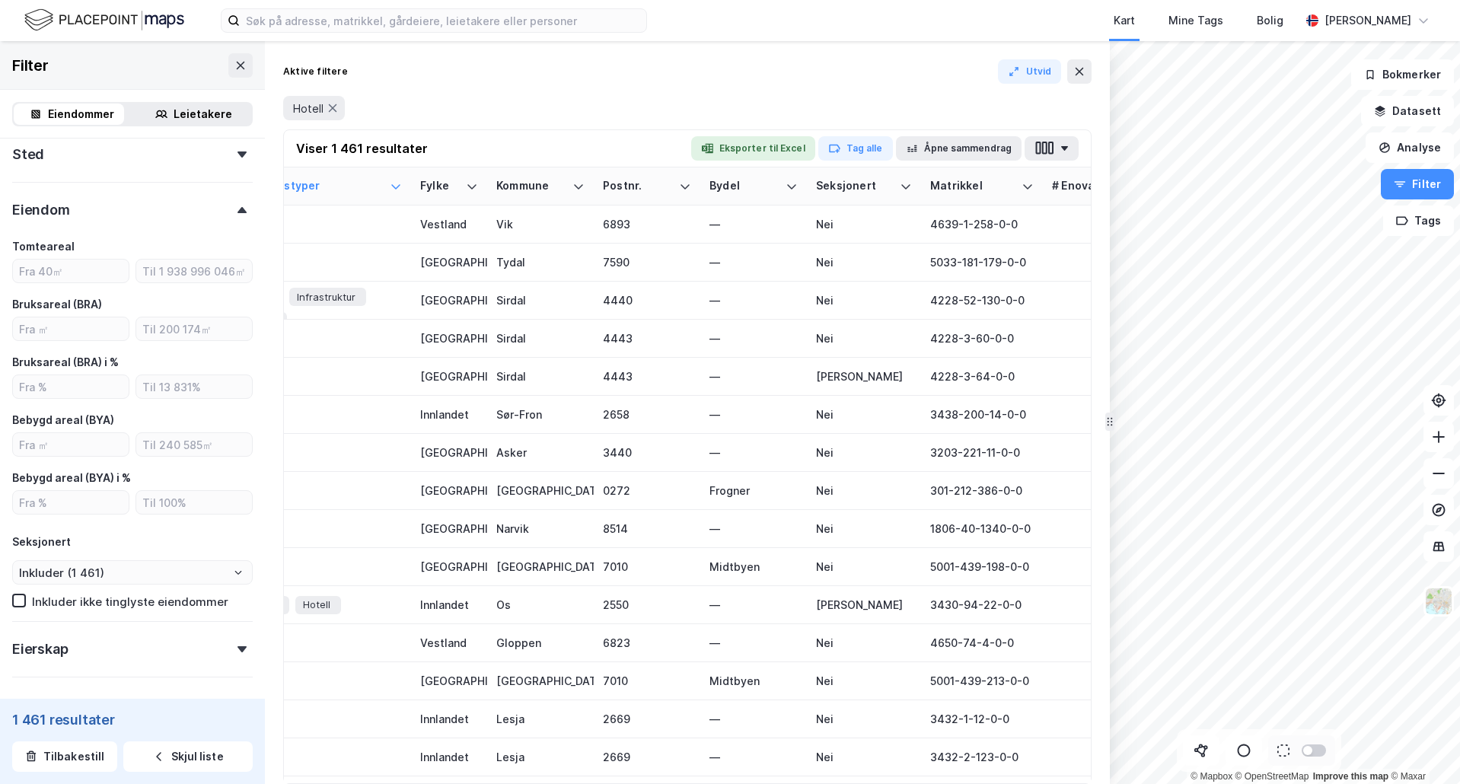
scroll to position [609, 0]
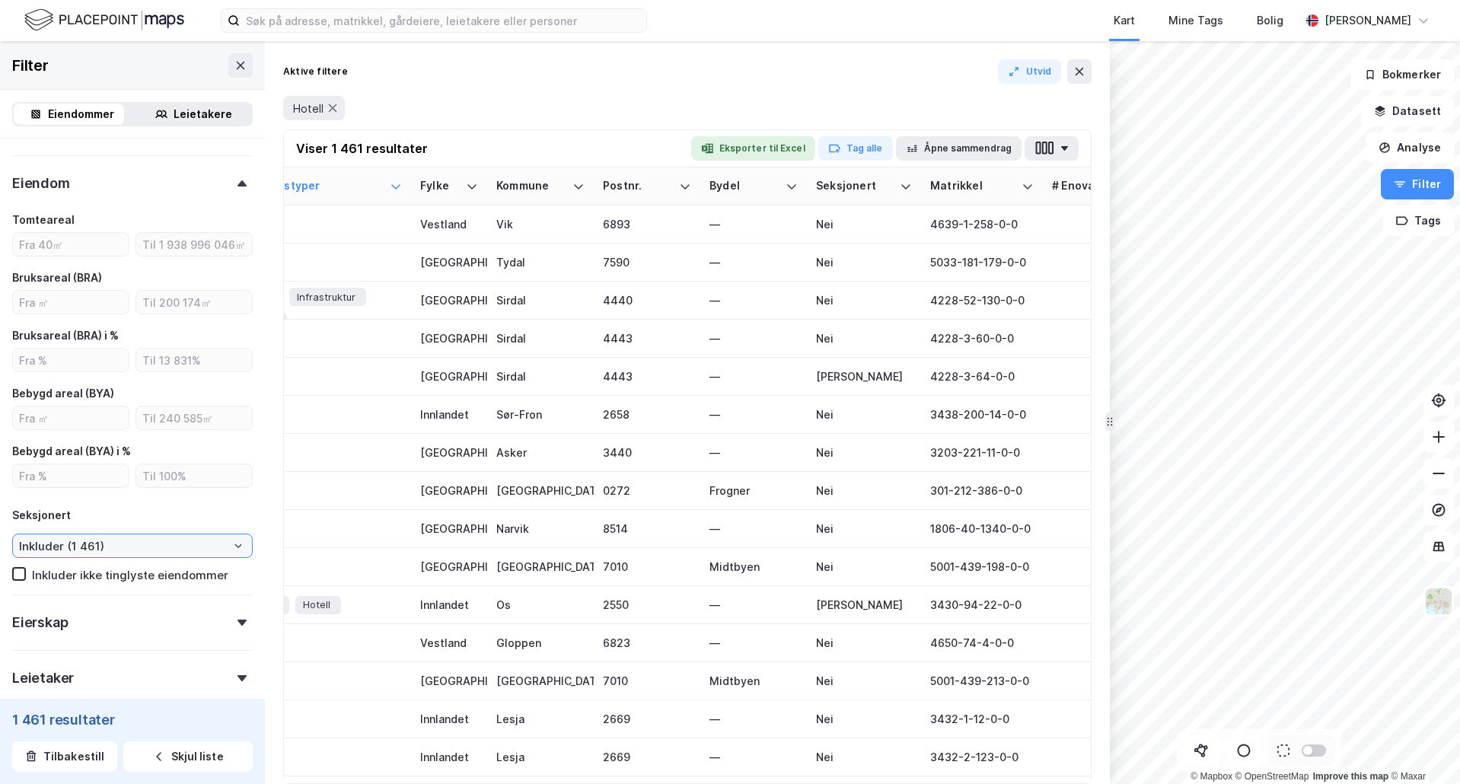
click at [139, 556] on input "Inkluder (1 461)" at bounding box center [132, 545] width 239 height 23
click at [138, 548] on input "Inkluder (1 461)" at bounding box center [132, 545] width 239 height 23
click at [207, 516] on div "Seksjonert" at bounding box center [132, 515] width 240 height 18
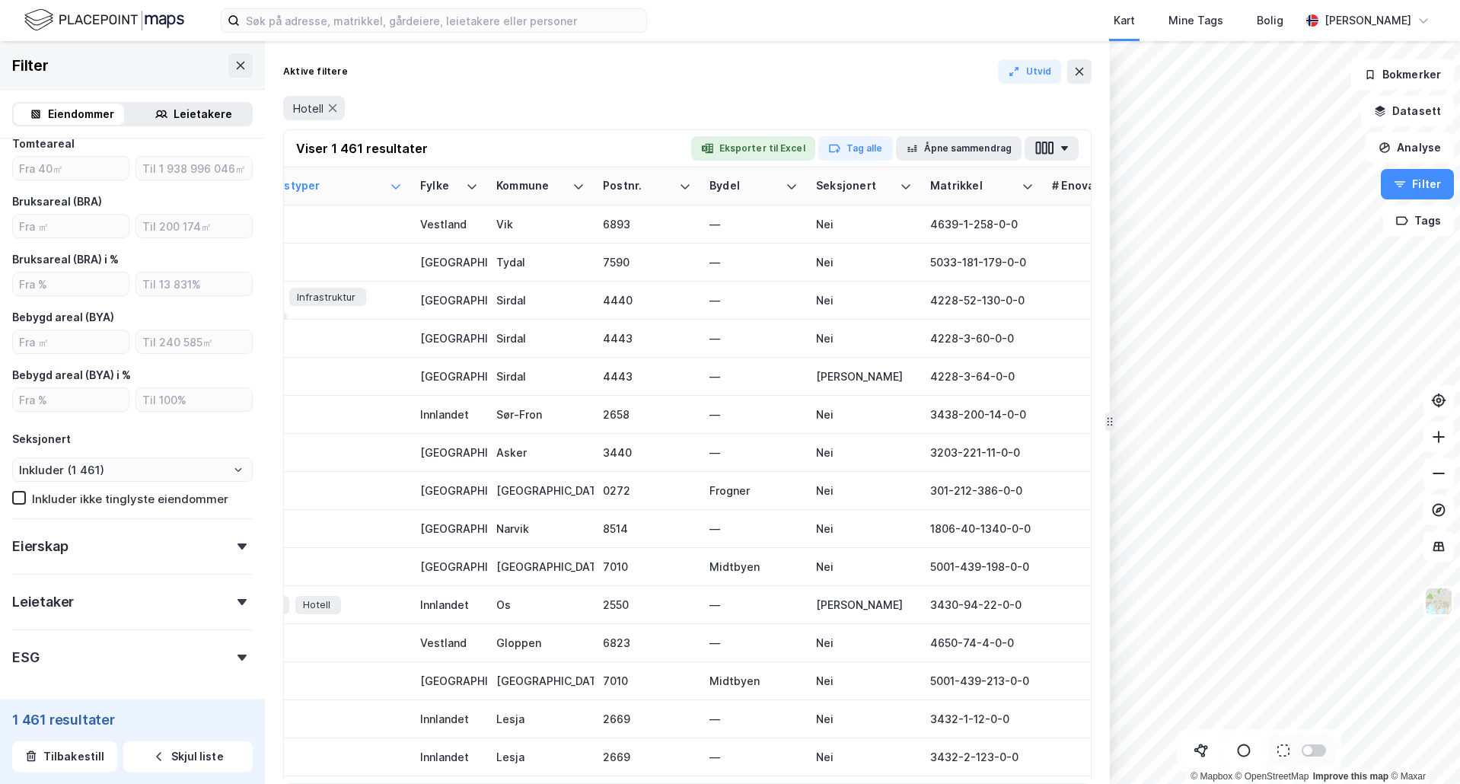
click at [149, 529] on div "Eierskap" at bounding box center [132, 539] width 240 height 43
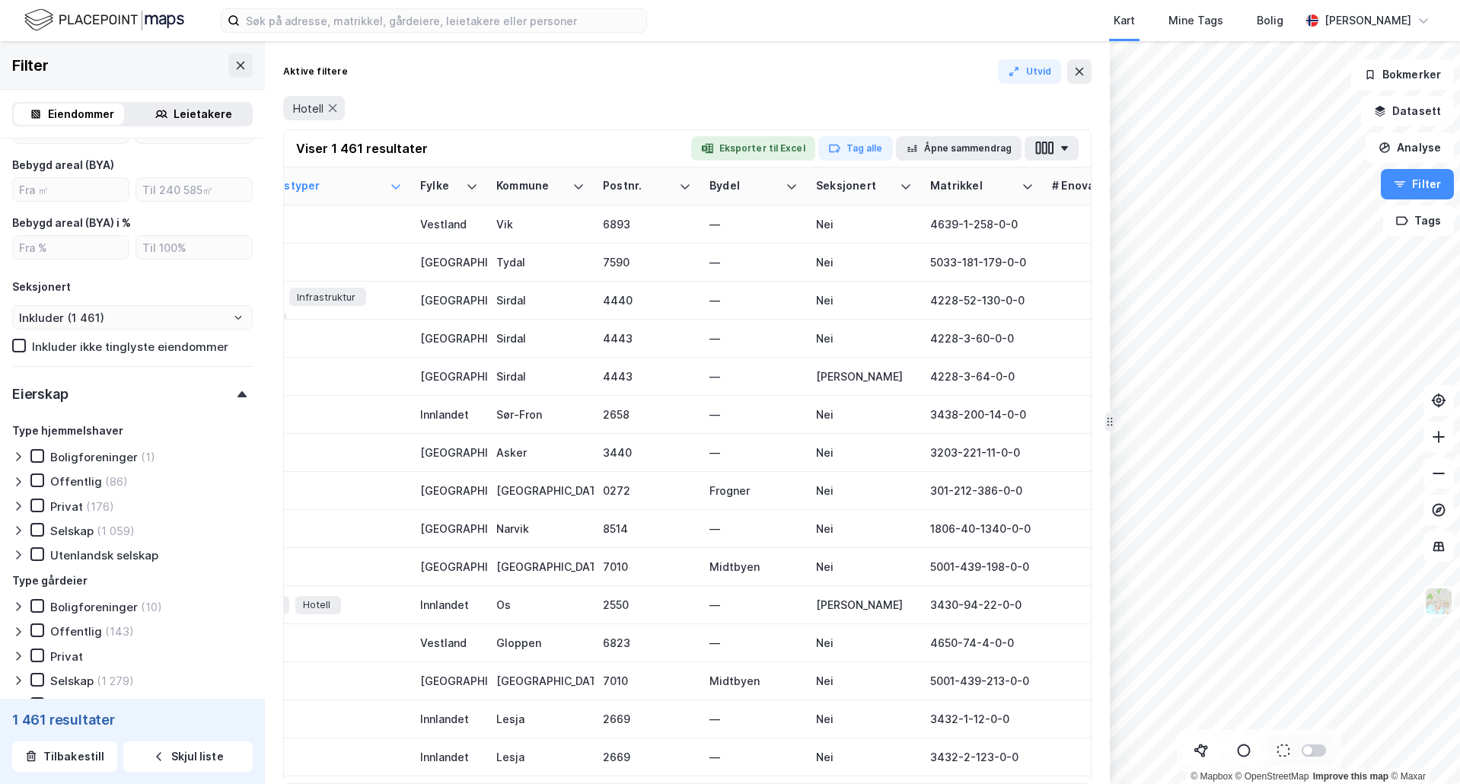
click at [95, 388] on div "Eierskap" at bounding box center [132, 387] width 240 height 43
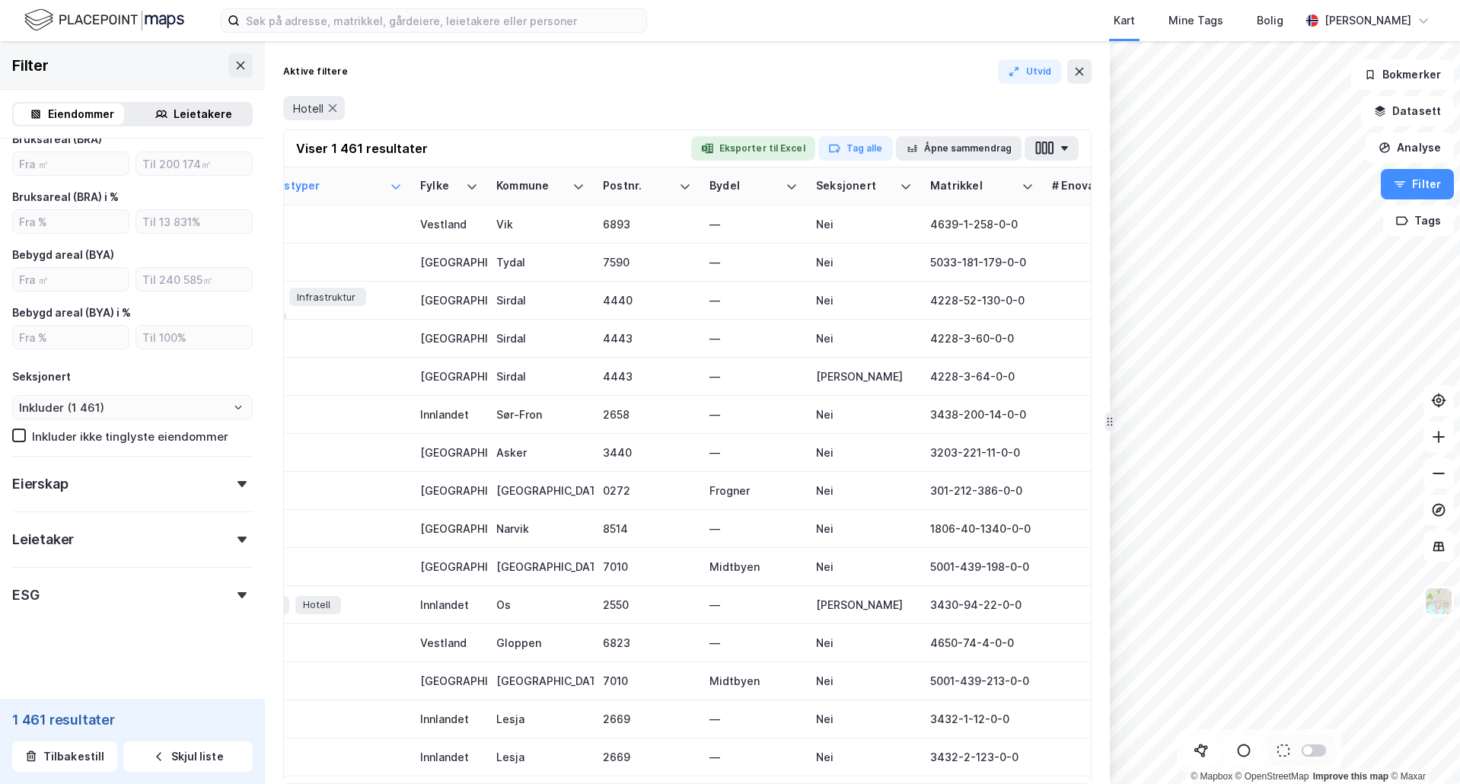
scroll to position [747, 0]
drag, startPoint x: 683, startPoint y: 769, endPoint x: 715, endPoint y: 769, distance: 32.7
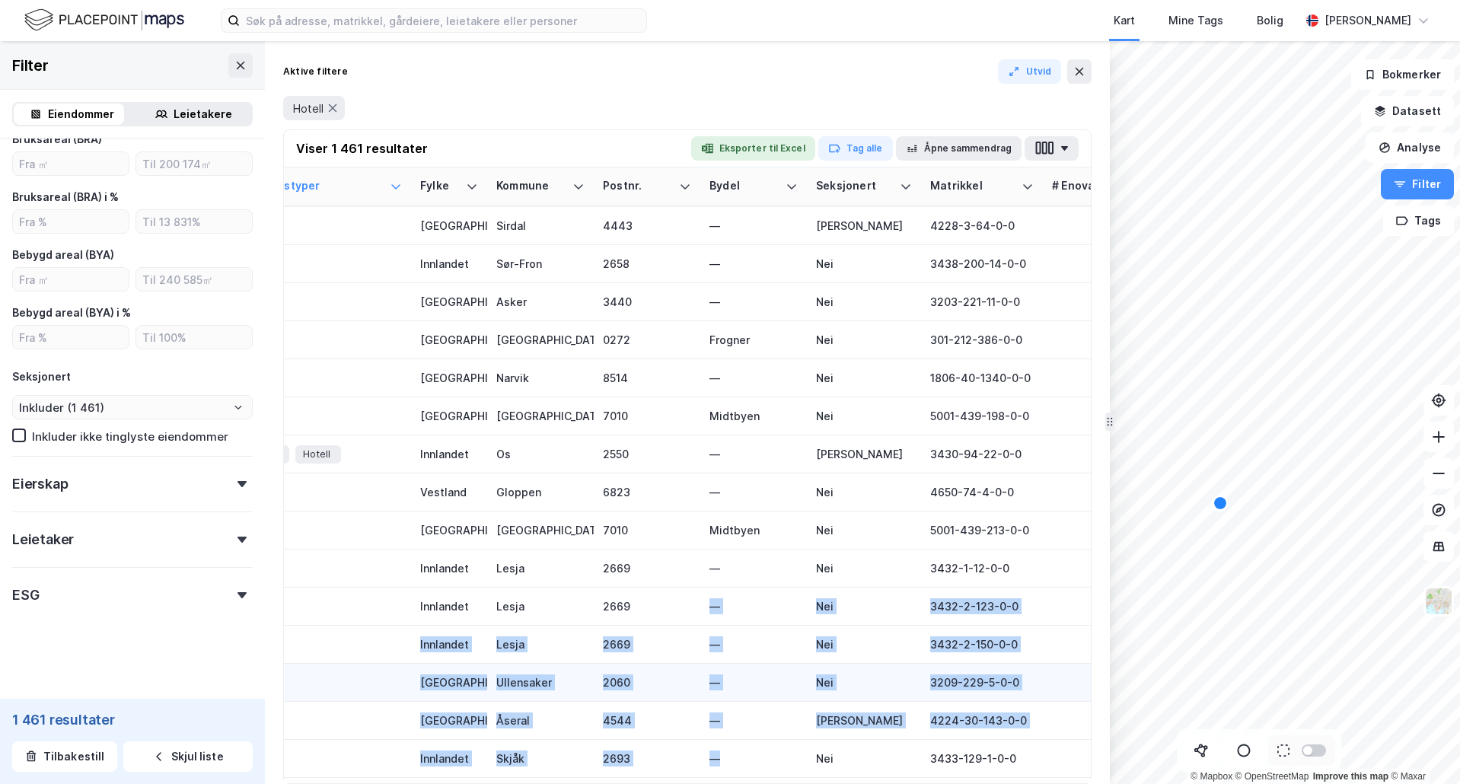
click at [754, 687] on div "—" at bounding box center [753, 682] width 88 height 16
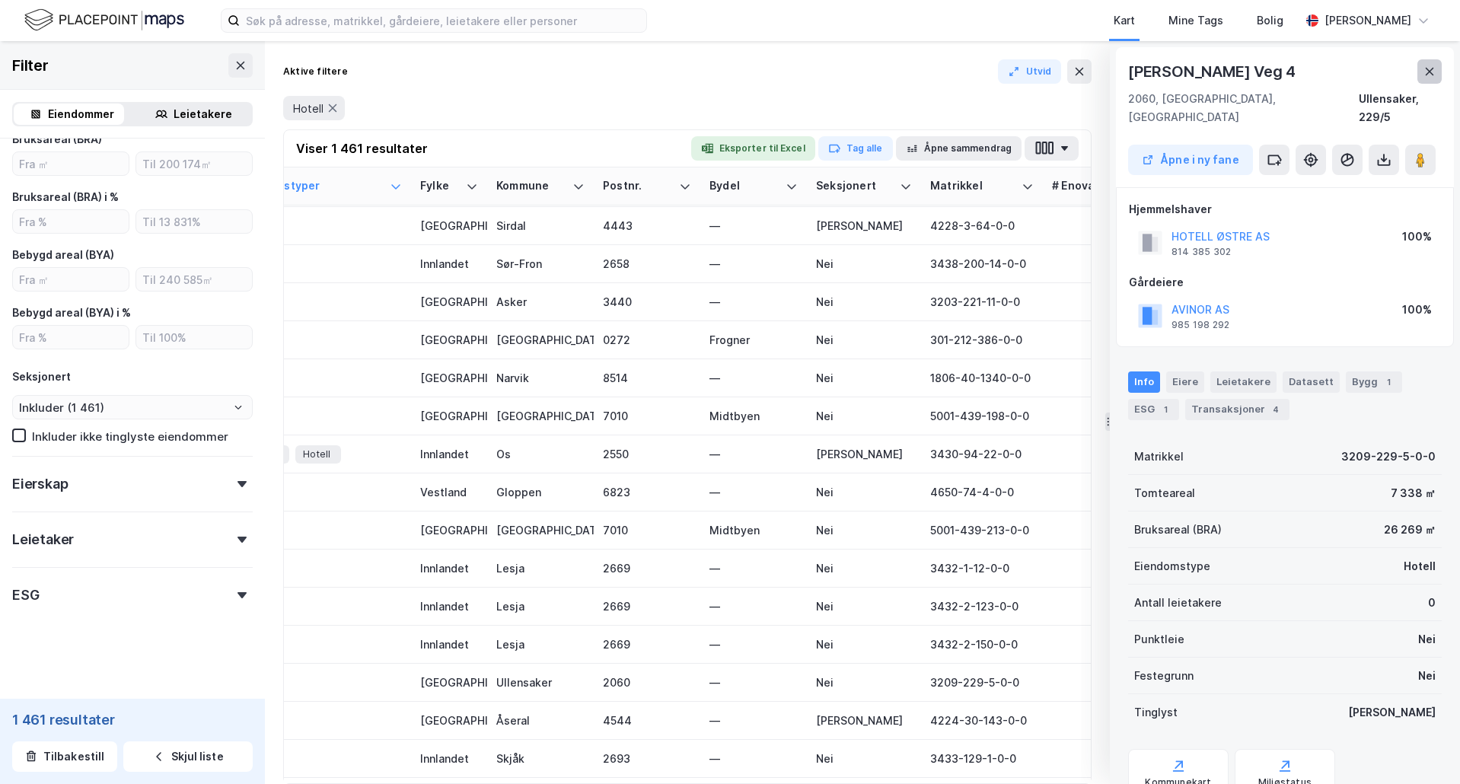
click at [1438, 68] on button at bounding box center [1429, 71] width 24 height 24
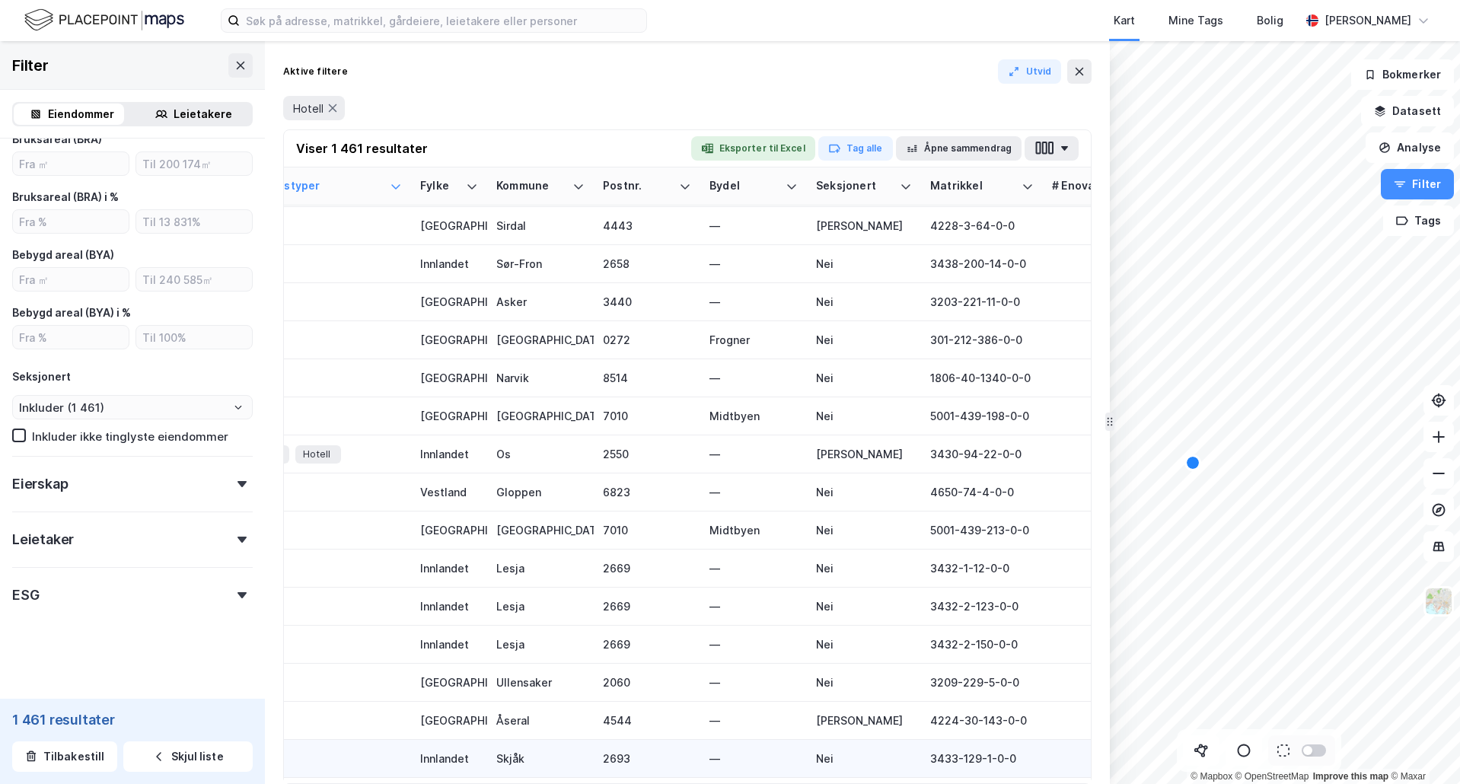
drag, startPoint x: 767, startPoint y: 770, endPoint x: 720, endPoint y: 765, distance: 47.5
click at [720, 765] on td "—" at bounding box center [753, 759] width 107 height 38
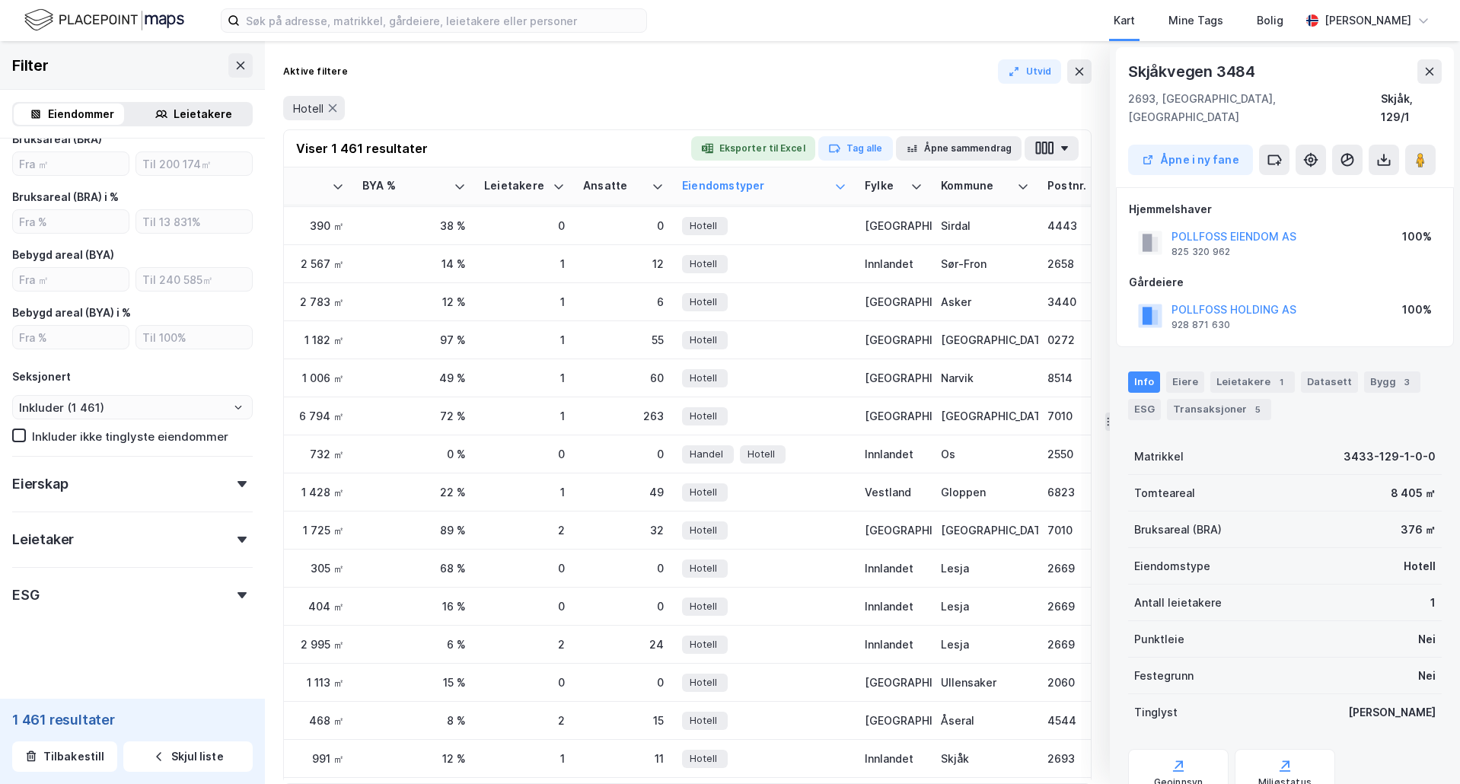
scroll to position [151, 841]
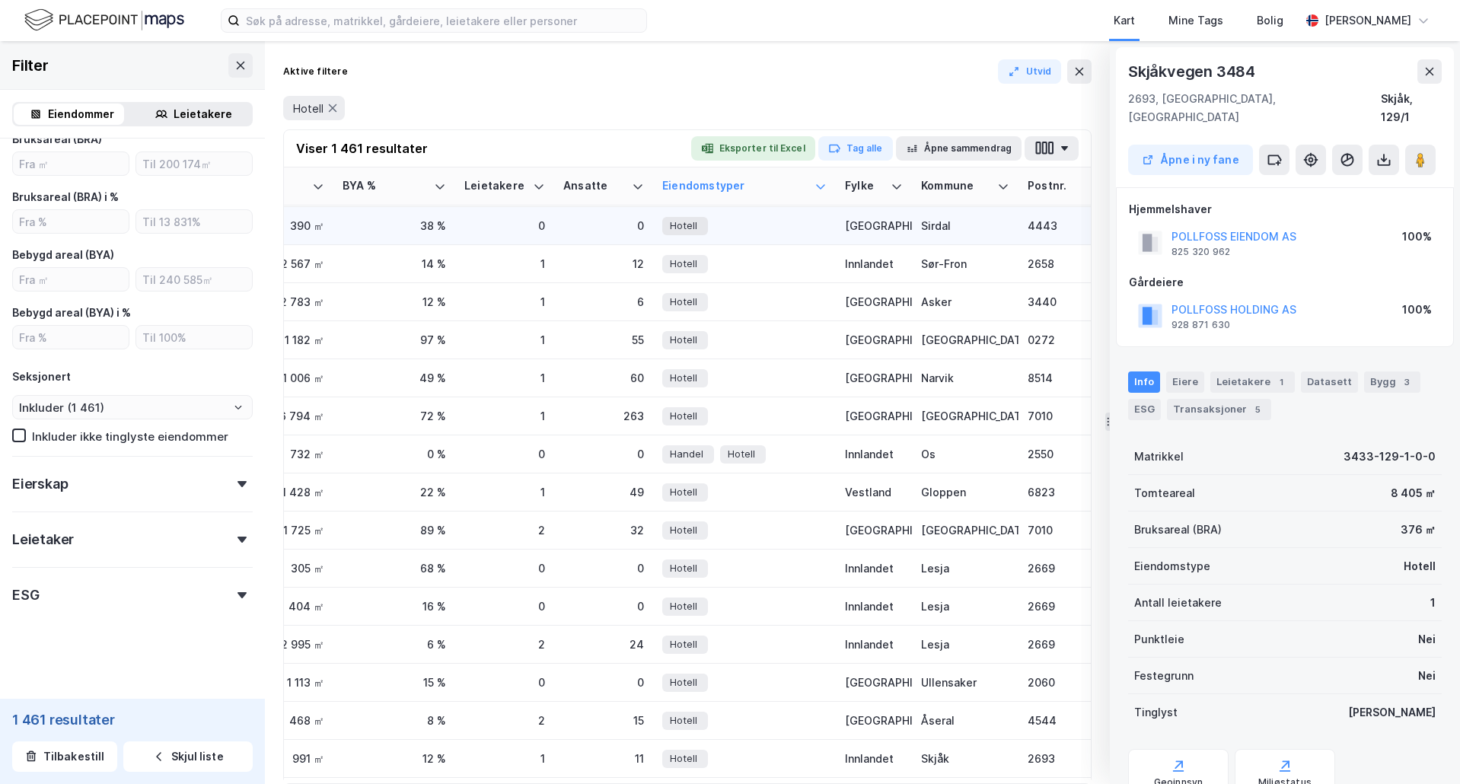
click at [699, 228] on div "Hotell" at bounding box center [685, 226] width 46 height 18
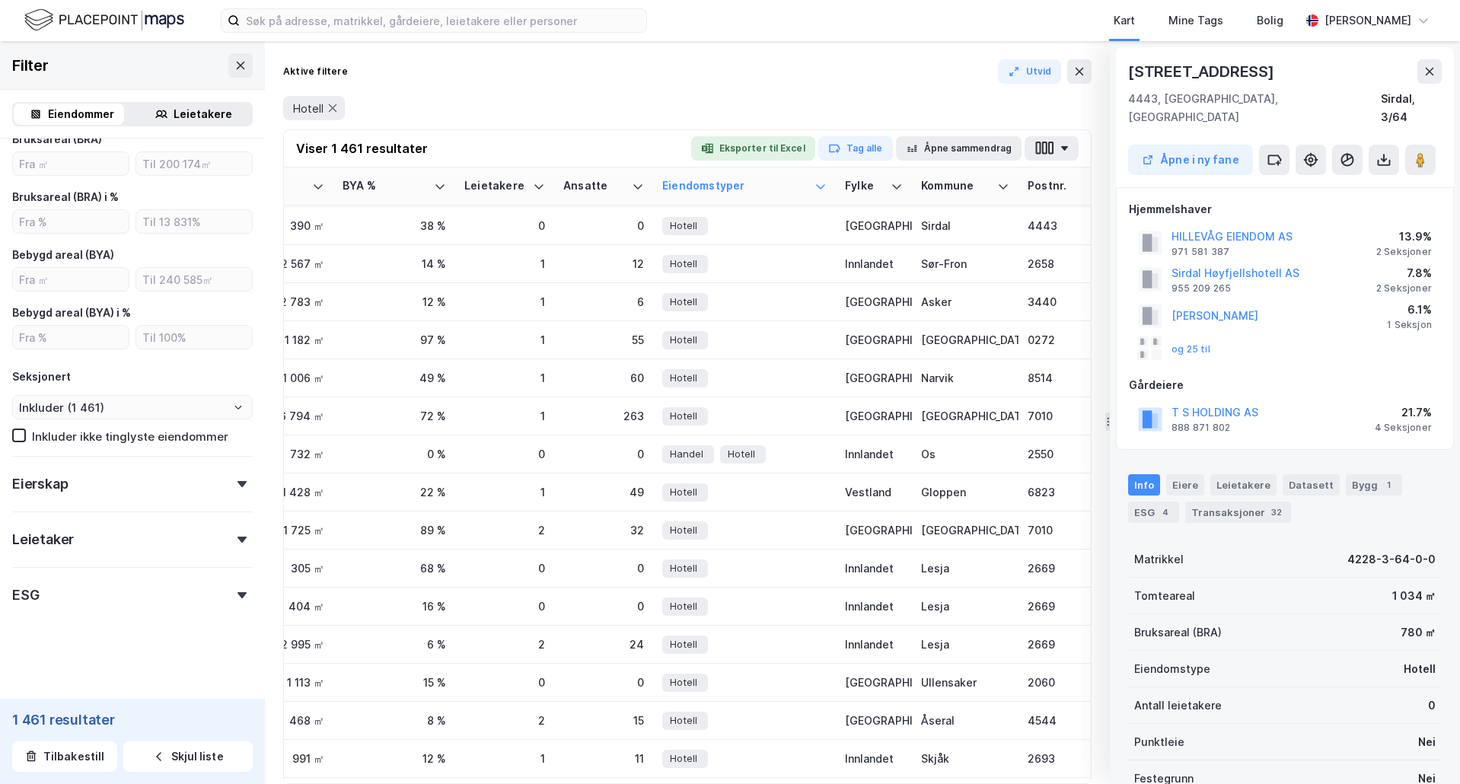
drag, startPoint x: 1428, startPoint y: 68, endPoint x: 1386, endPoint y: 75, distance: 43.2
click at [1428, 69] on icon at bounding box center [1429, 71] width 12 height 12
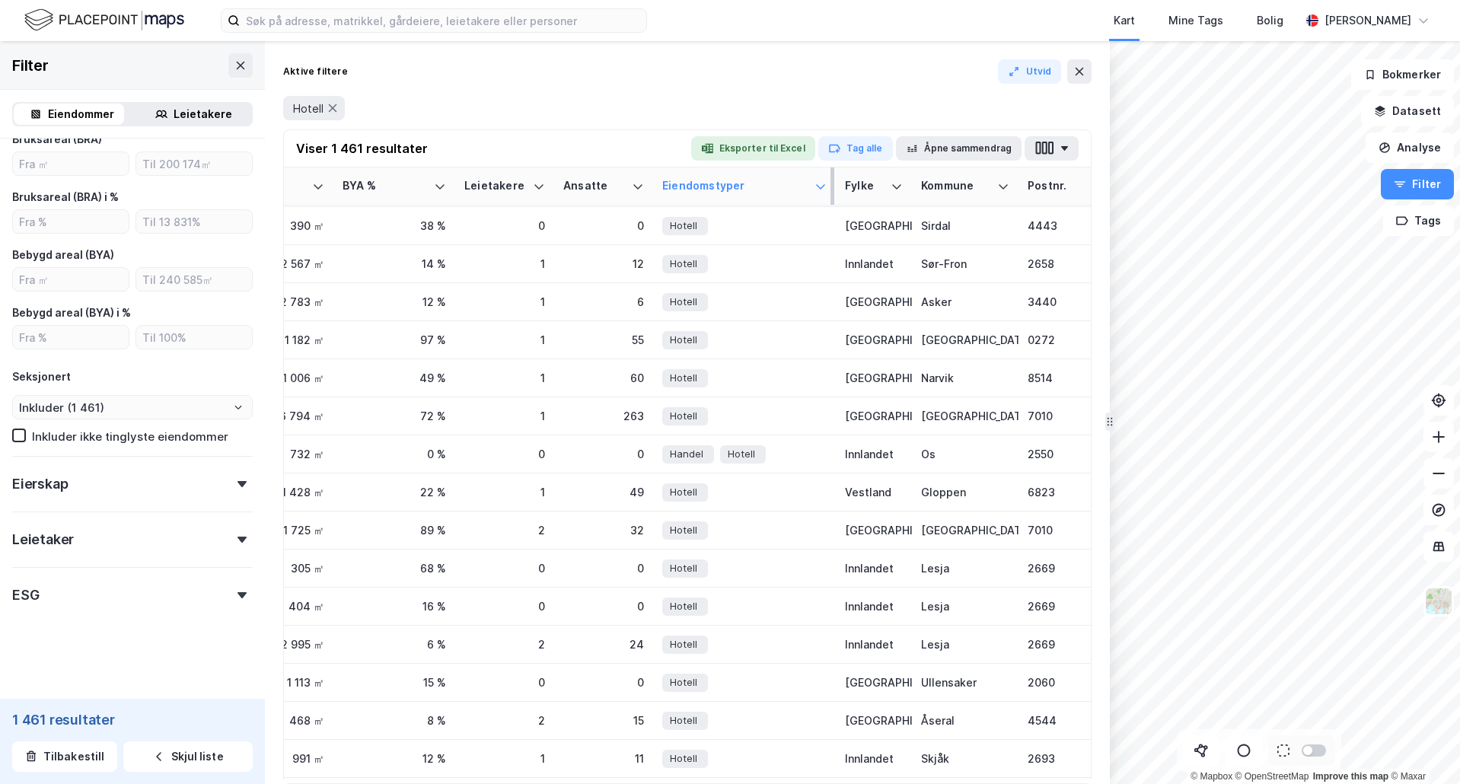
click at [820, 183] on icon at bounding box center [820, 186] width 12 height 12
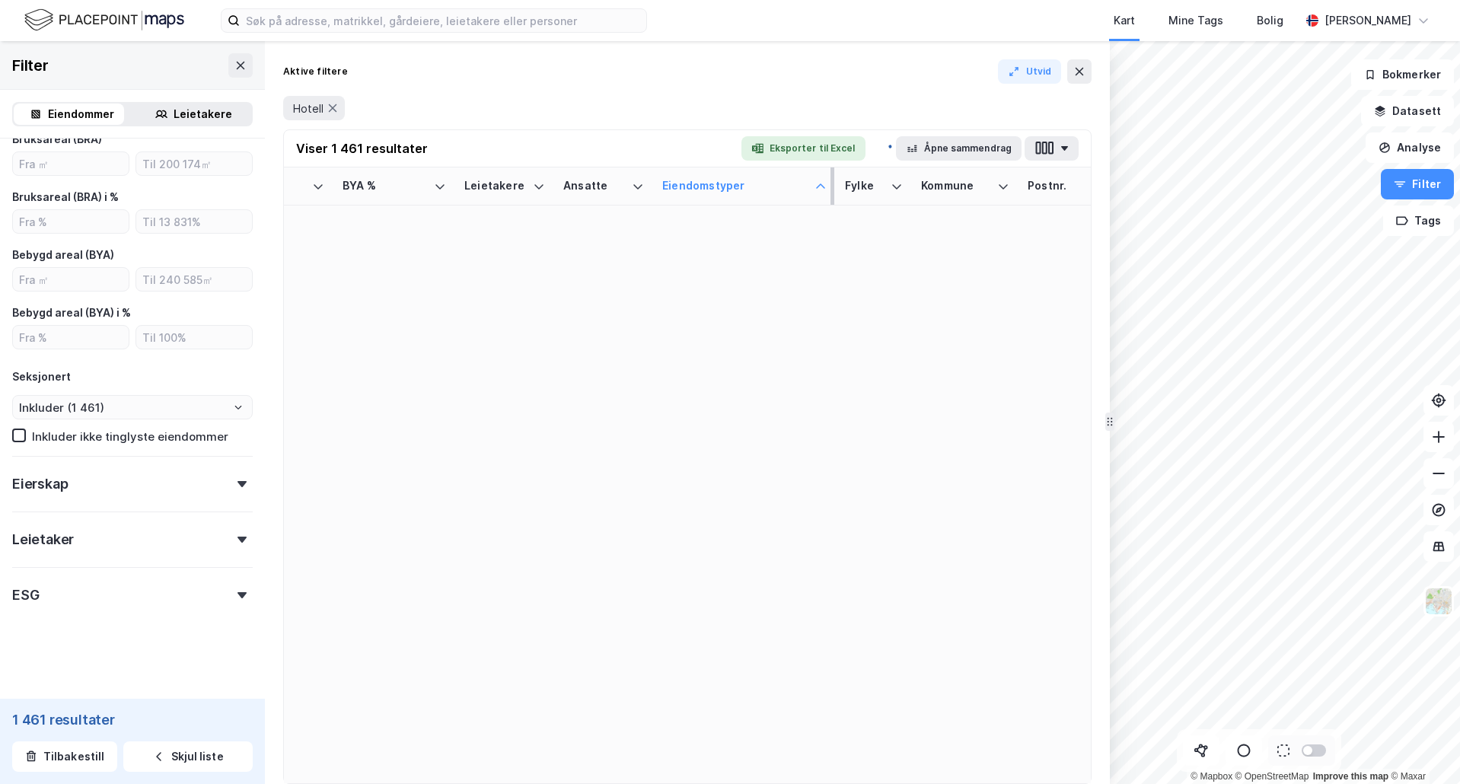
scroll to position [0, 841]
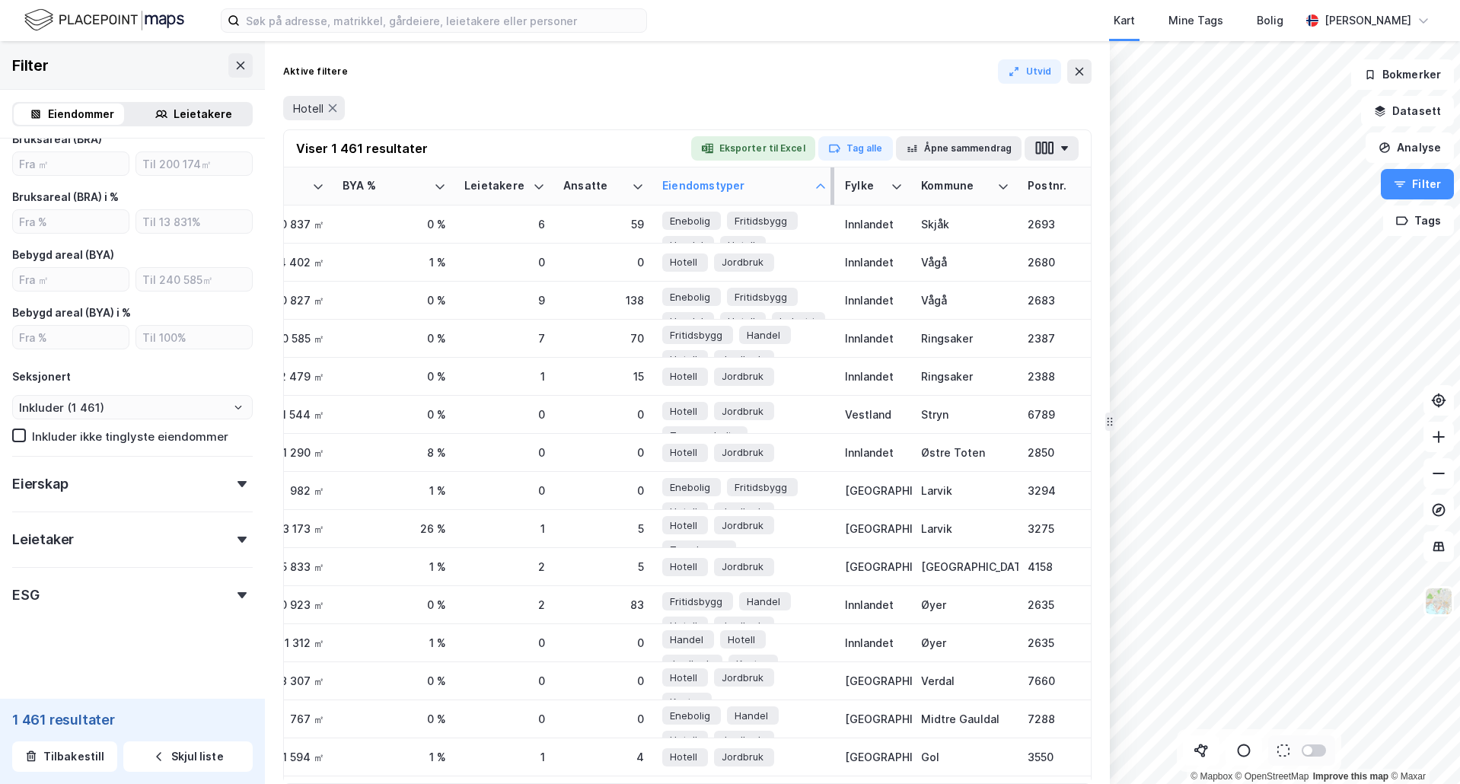
click at [820, 183] on icon at bounding box center [820, 186] width 12 height 12
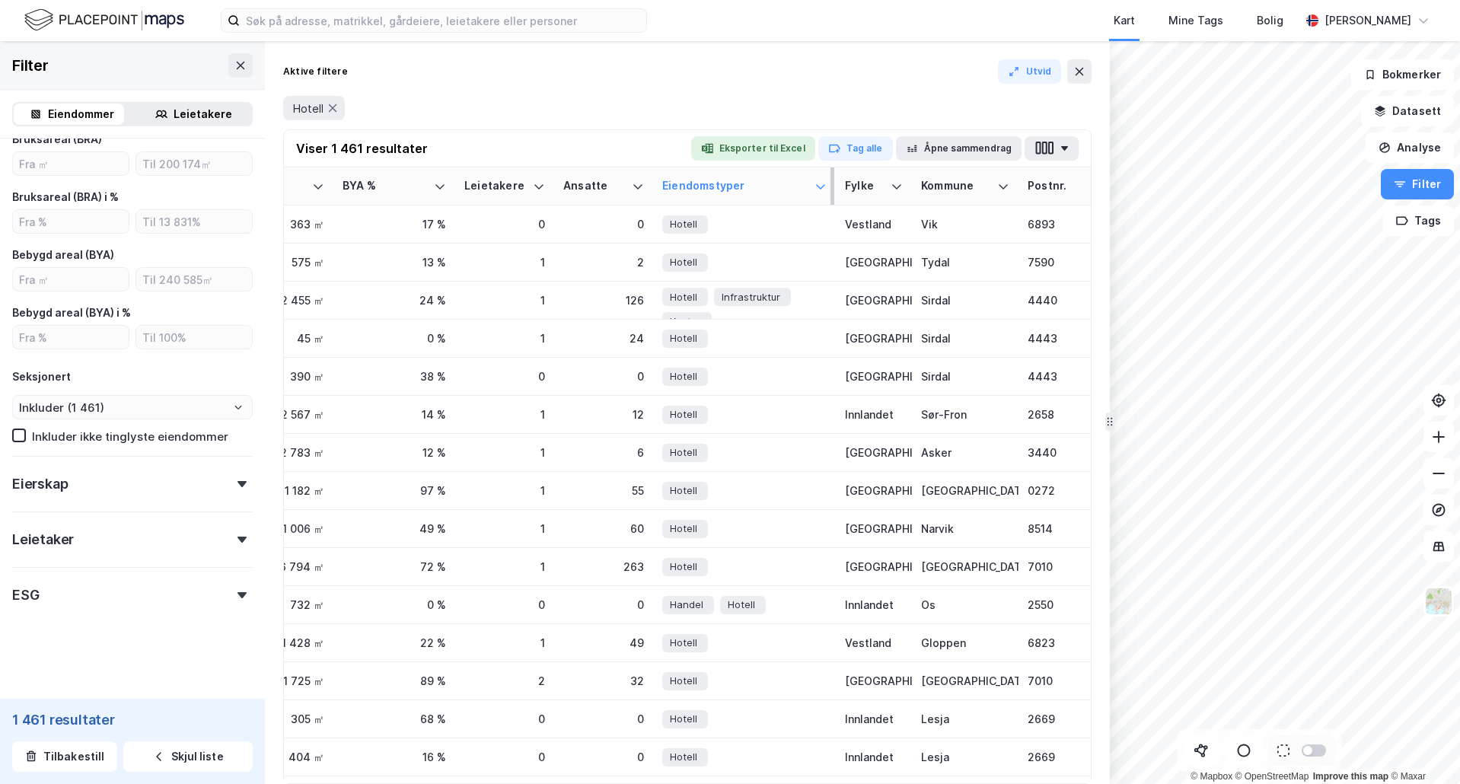
drag, startPoint x: 777, startPoint y: 188, endPoint x: 684, endPoint y: 110, distance: 121.0
click at [684, 110] on div "Hotell" at bounding box center [687, 108] width 808 height 24
click at [1029, 62] on button "Utvid" at bounding box center [1030, 71] width 64 height 24
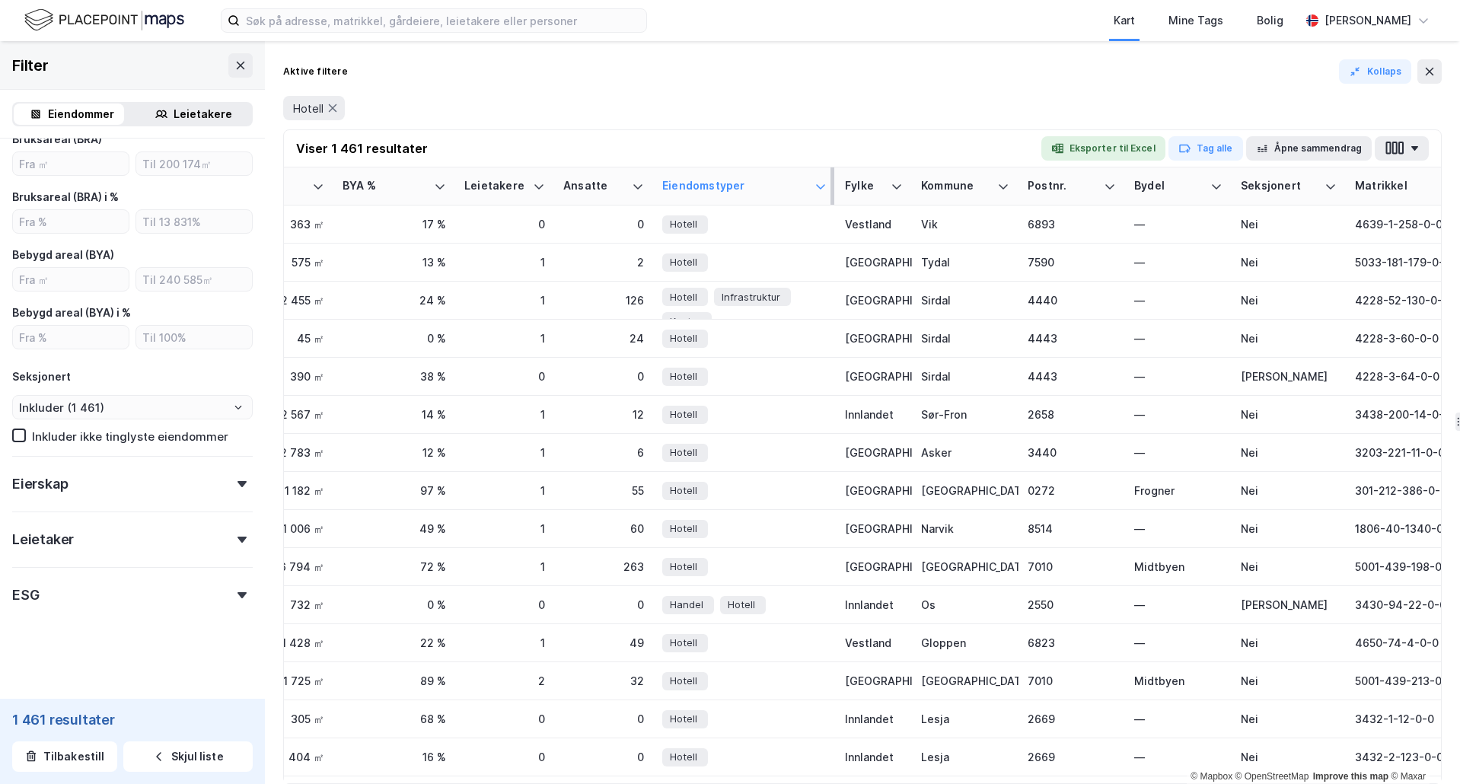
click at [147, 111] on div "Leietakere" at bounding box center [193, 113] width 116 height 21
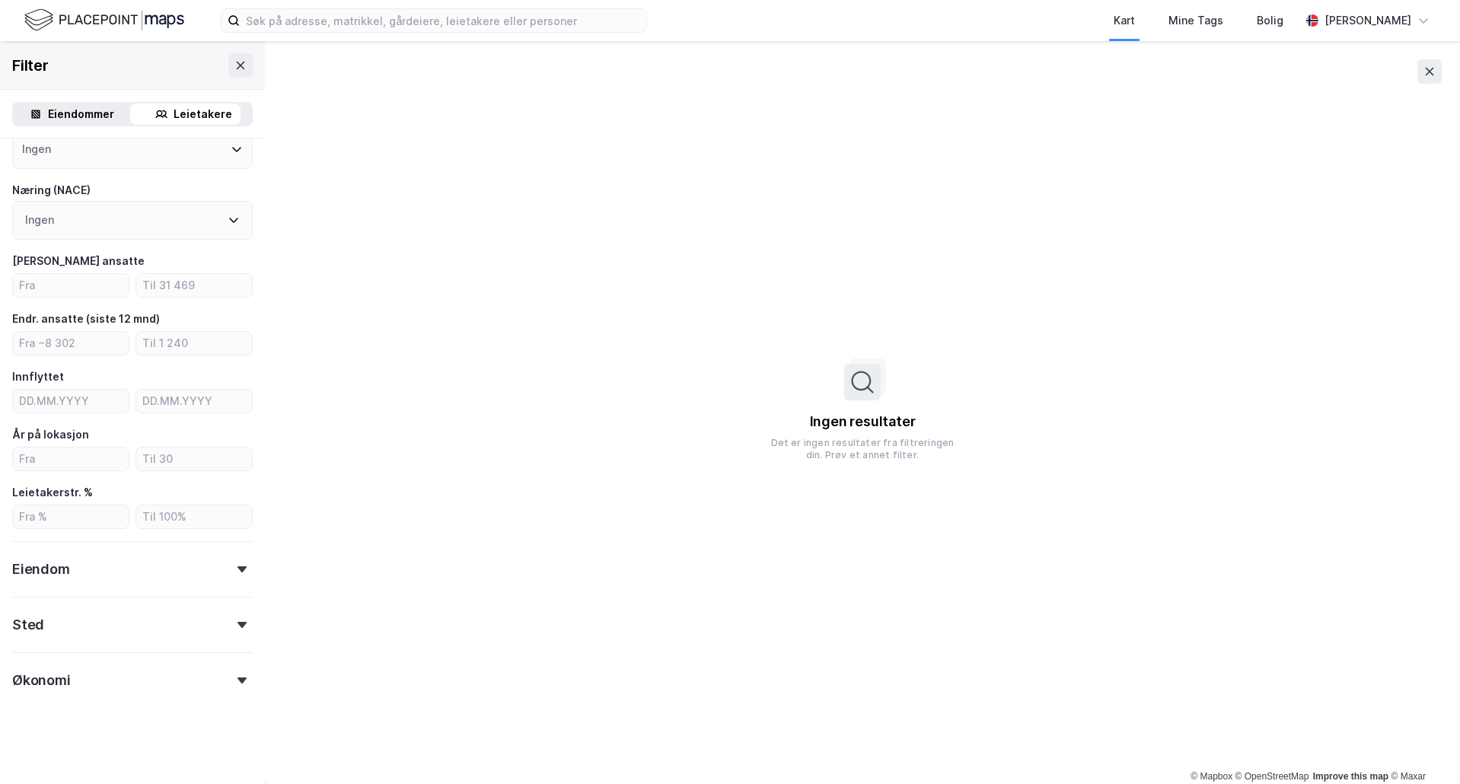
scroll to position [169, 0]
